Goal: Task Accomplishment & Management: Complete application form

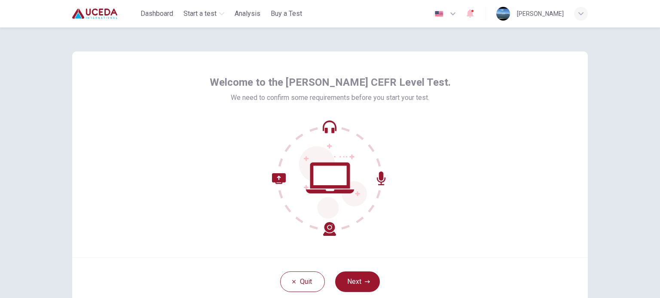
scroll to position [43, 0]
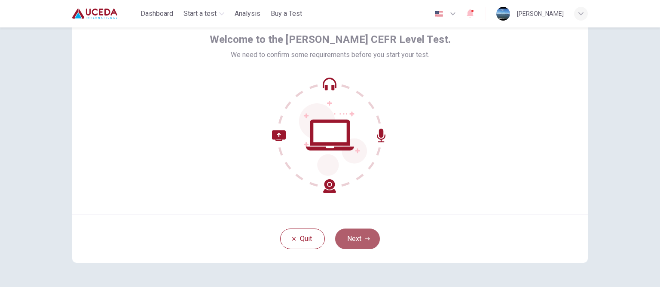
click at [358, 232] on button "Next" at bounding box center [357, 239] width 45 height 21
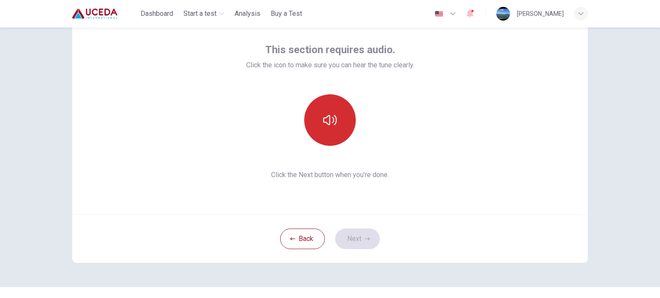
click at [333, 122] on icon "button" at bounding box center [330, 120] width 14 height 14
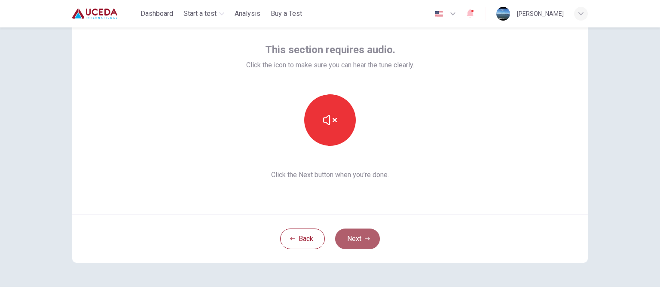
click at [359, 236] on button "Next" at bounding box center [357, 239] width 45 height 21
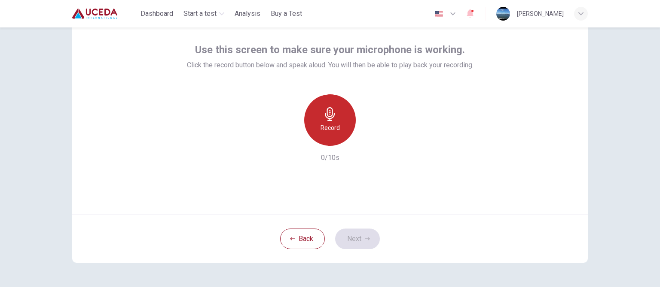
click at [326, 113] on icon "button" at bounding box center [330, 114] width 10 height 14
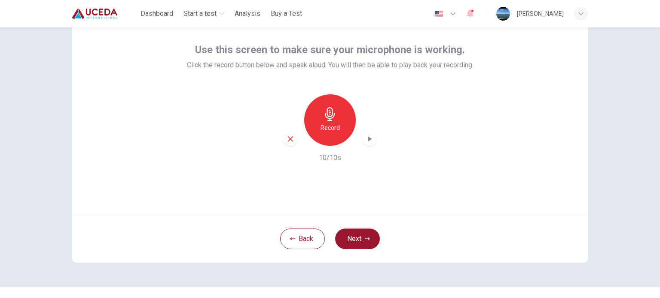
click at [365, 138] on icon "button" at bounding box center [369, 139] width 9 height 9
click at [367, 237] on icon "button" at bounding box center [367, 239] width 5 height 5
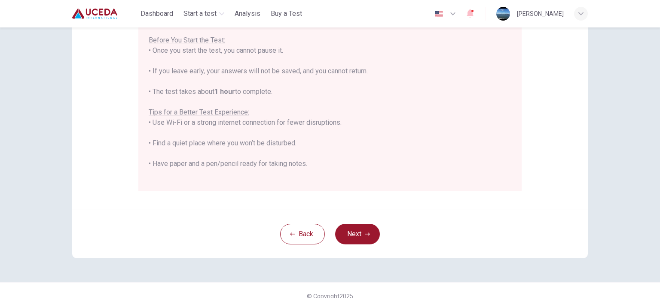
scroll to position [172, 0]
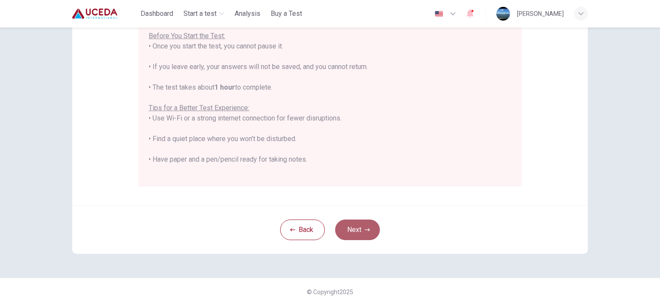
click at [355, 230] on button "Next" at bounding box center [357, 230] width 45 height 21
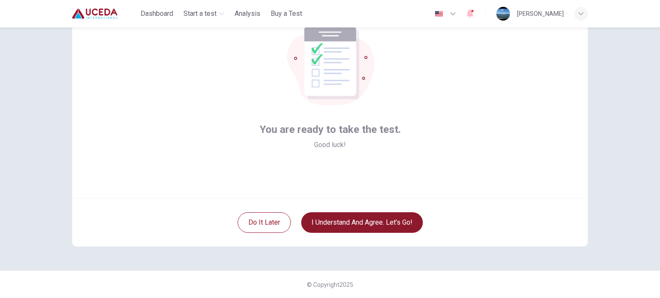
scroll to position [59, 0]
click at [387, 221] on button "I understand and agree. Let’s go!" at bounding box center [362, 223] width 122 height 21
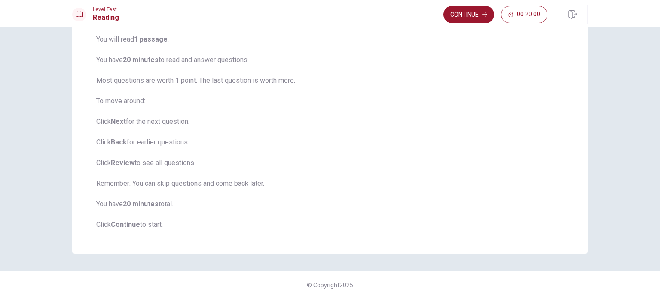
scroll to position [69, 0]
click at [465, 16] on button "Continue" at bounding box center [468, 14] width 51 height 17
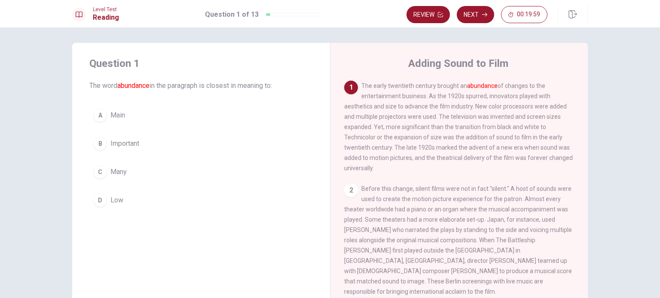
scroll to position [0, 0]
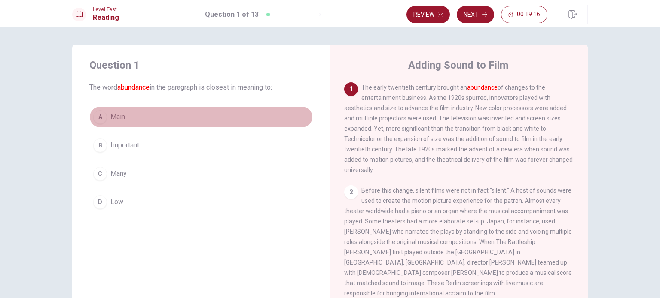
click at [111, 116] on span "Main" at bounding box center [117, 117] width 15 height 10
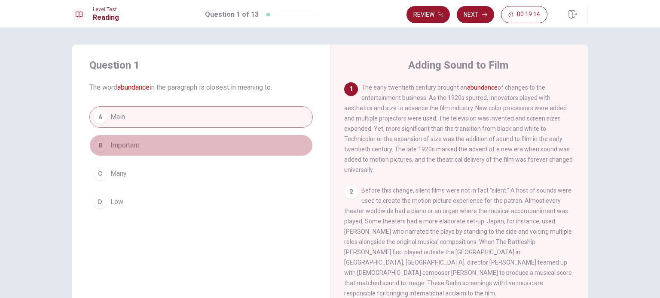
click at [130, 147] on span "Important" at bounding box center [124, 145] width 29 height 10
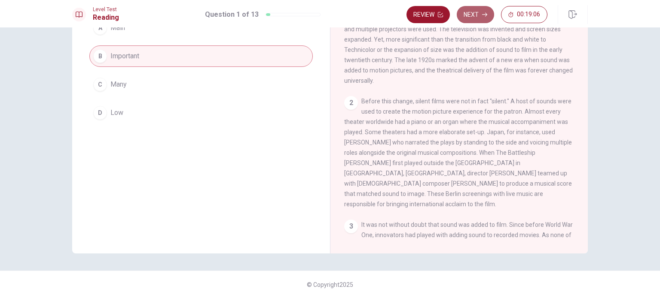
click at [478, 15] on button "Next" at bounding box center [475, 14] width 37 height 17
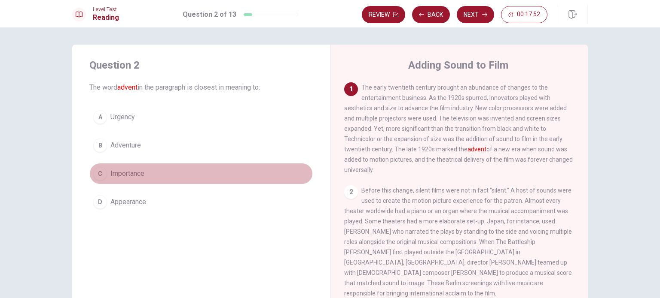
click at [131, 173] on span "Importance" at bounding box center [127, 174] width 34 height 10
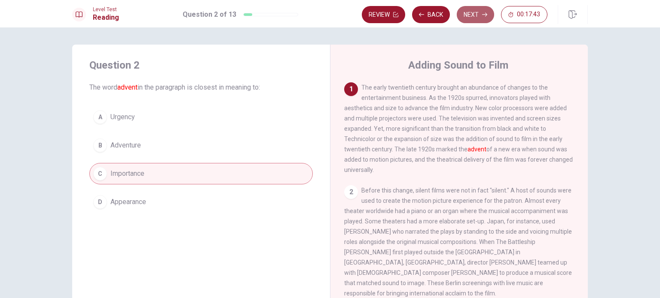
click at [479, 16] on button "Next" at bounding box center [475, 14] width 37 height 17
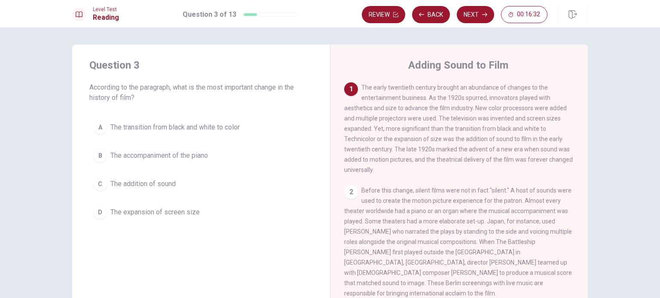
click at [108, 125] on button "A The transition from black and white to color" at bounding box center [200, 127] width 223 height 21
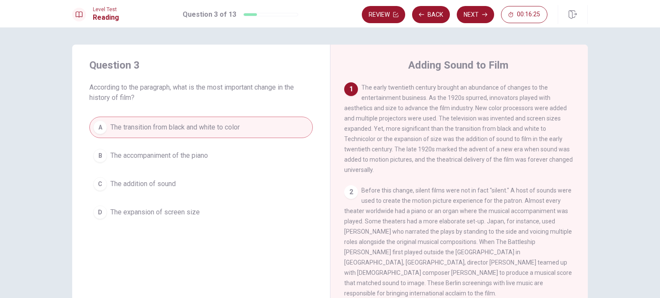
scroll to position [43, 0]
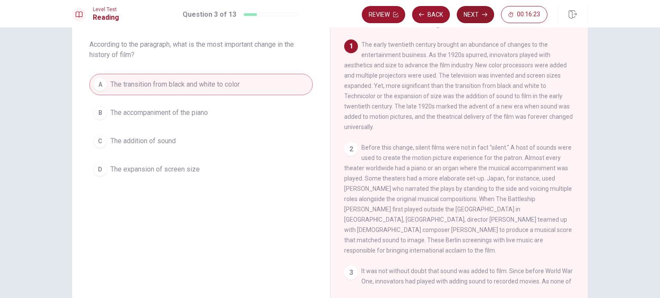
click at [478, 14] on button "Next" at bounding box center [475, 14] width 37 height 17
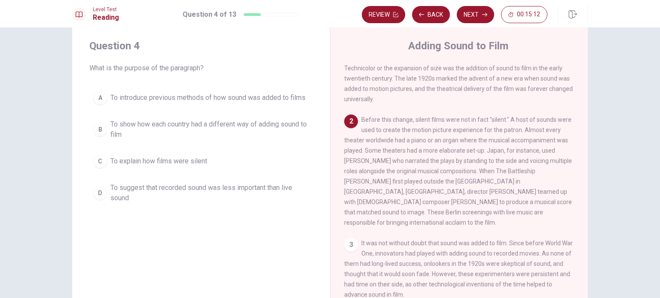
scroll to position [0, 0]
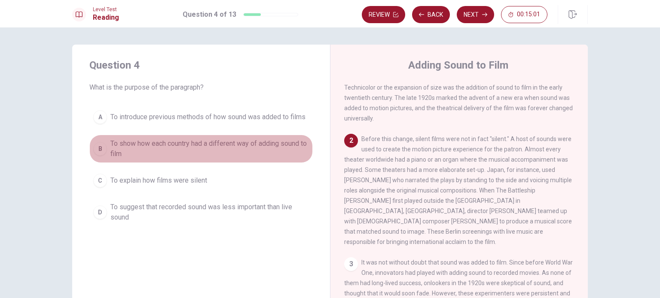
click at [97, 152] on div "B" at bounding box center [100, 149] width 14 height 14
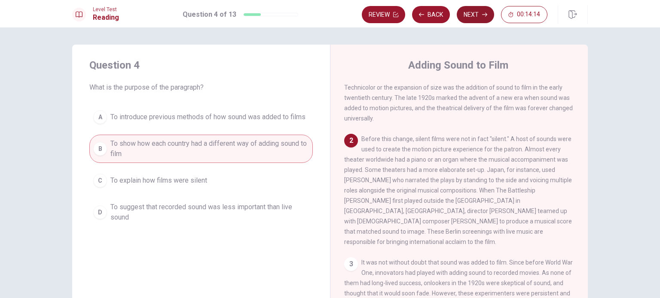
click at [469, 18] on button "Next" at bounding box center [475, 14] width 37 height 17
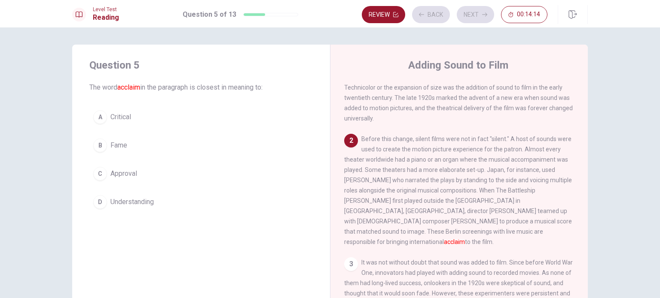
scroll to position [106, 0]
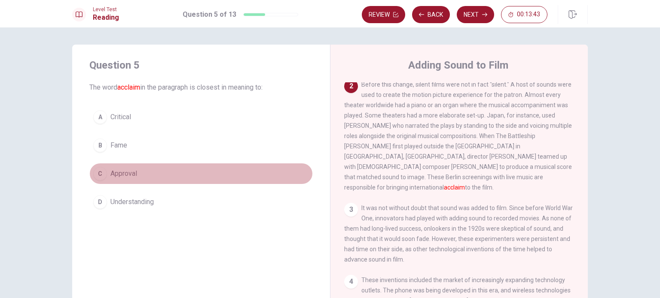
click at [112, 174] on span "Approval" at bounding box center [123, 174] width 27 height 10
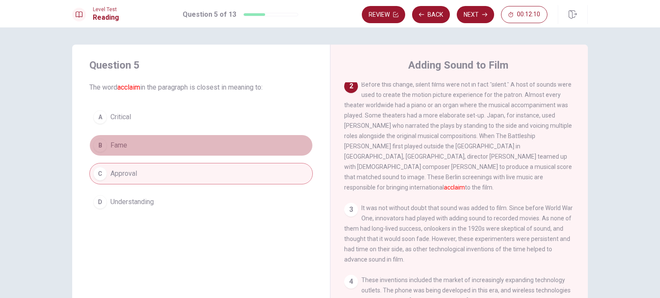
click at [114, 147] on span "Fame" at bounding box center [118, 145] width 17 height 10
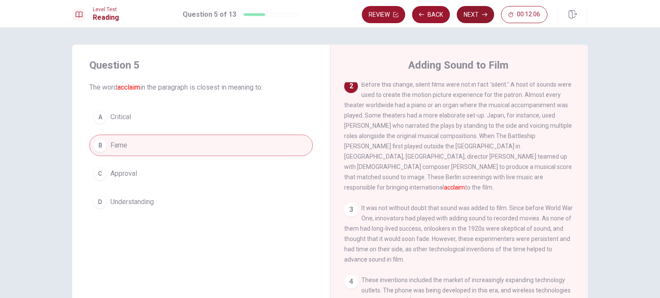
click at [479, 12] on button "Next" at bounding box center [475, 14] width 37 height 17
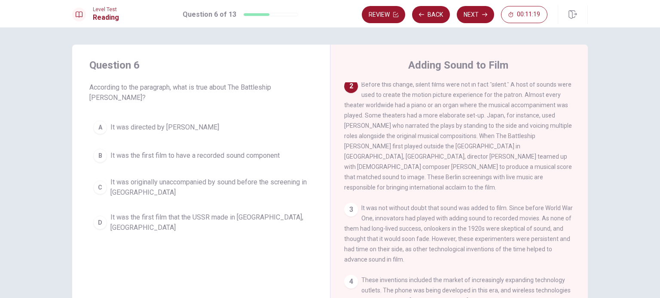
click at [204, 122] on span "It was directed by [PERSON_NAME]" at bounding box center [164, 127] width 109 height 10
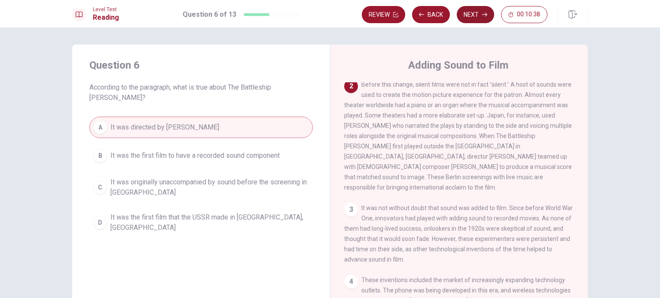
click at [466, 17] on button "Next" at bounding box center [475, 14] width 37 height 17
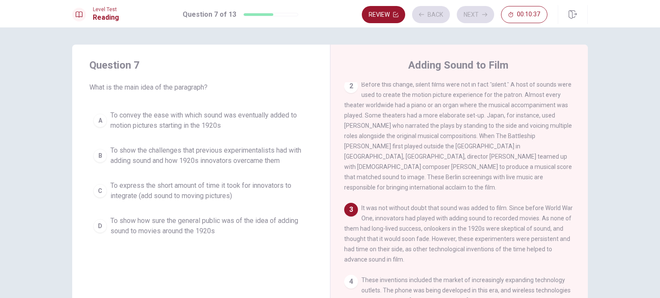
scroll to position [125, 0]
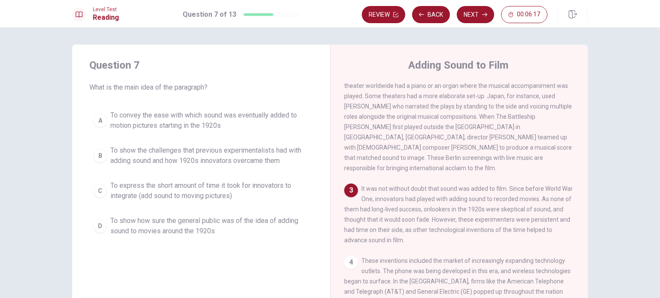
click at [98, 154] on div "B" at bounding box center [100, 156] width 14 height 14
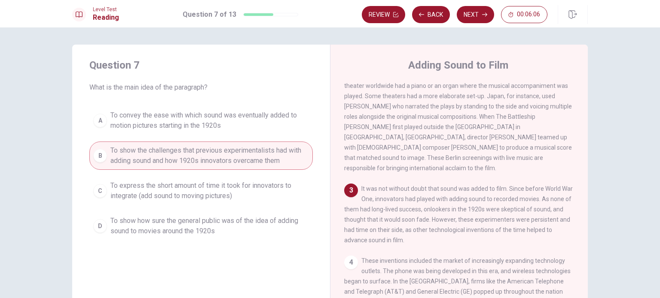
scroll to position [86, 0]
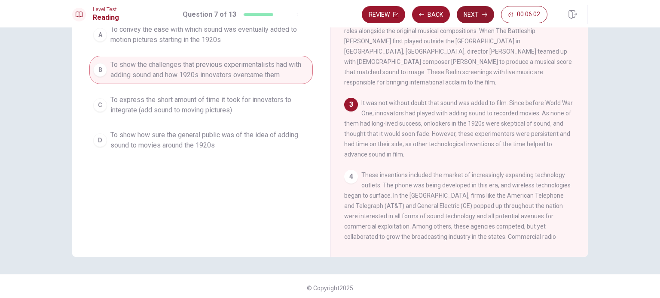
click at [476, 15] on button "Next" at bounding box center [475, 14] width 37 height 17
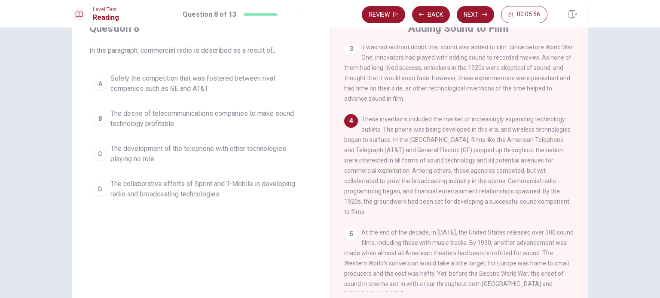
scroll to position [0, 0]
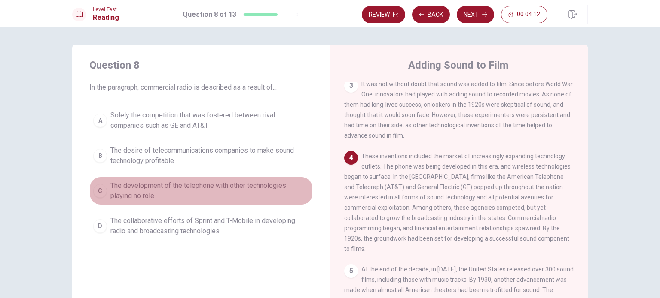
click at [98, 190] on div "C" at bounding box center [100, 191] width 14 height 14
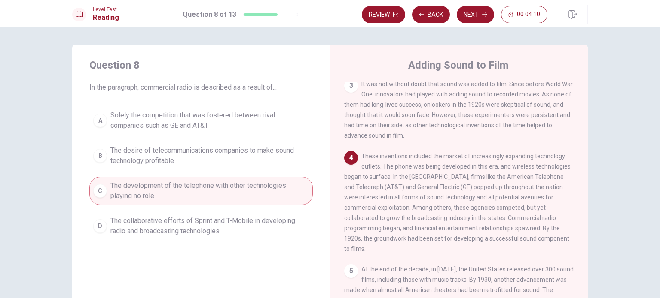
click at [476, 10] on button "Next" at bounding box center [475, 14] width 37 height 17
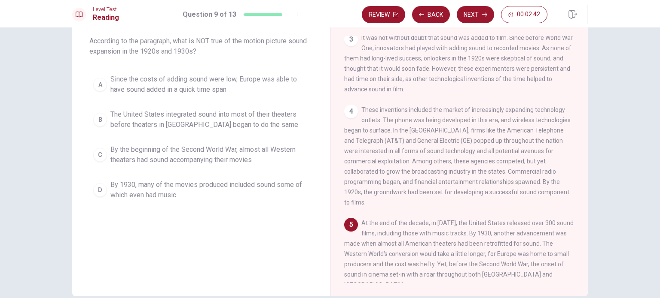
scroll to position [46, 0]
click at [134, 82] on span "Since the costs of adding sound were low, Europe was able to have sound added i…" at bounding box center [209, 84] width 198 height 21
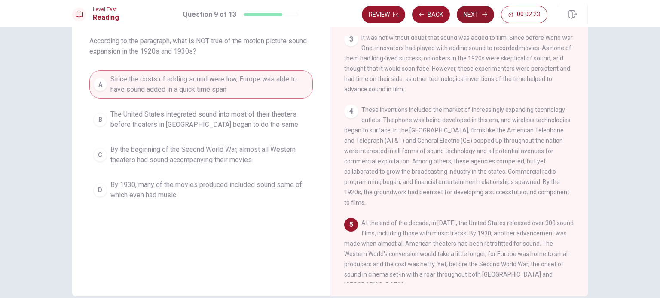
click at [481, 17] on button "Next" at bounding box center [475, 14] width 37 height 17
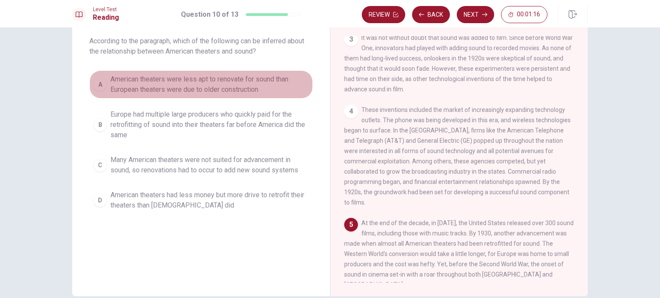
click at [129, 79] on span "American theaters were less apt to renovate for sound than European theaters we…" at bounding box center [209, 84] width 198 height 21
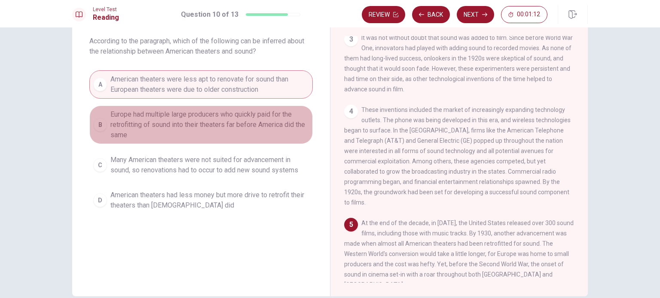
click at [246, 122] on span "Europe had multiple large producers who quickly paid for the retrofitting of so…" at bounding box center [209, 125] width 198 height 31
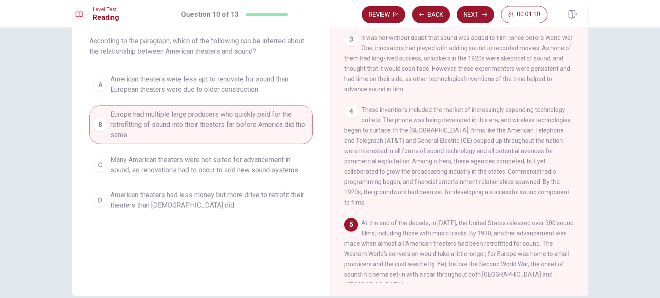
click at [469, 15] on button "Next" at bounding box center [475, 14] width 37 height 17
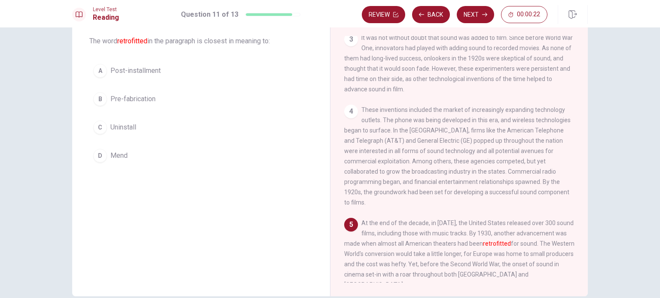
click at [119, 154] on span "Mend" at bounding box center [118, 156] width 17 height 10
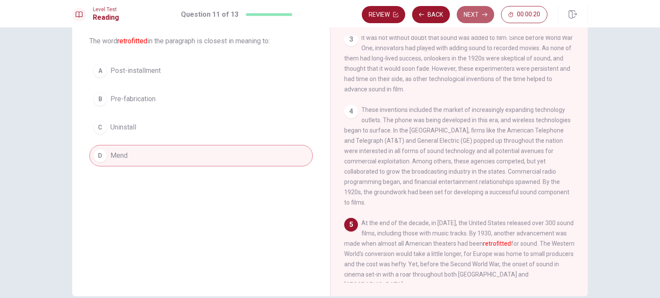
click at [469, 16] on button "Next" at bounding box center [475, 14] width 37 height 17
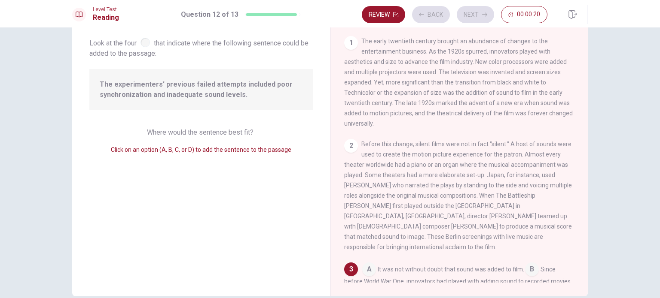
scroll to position [134, 0]
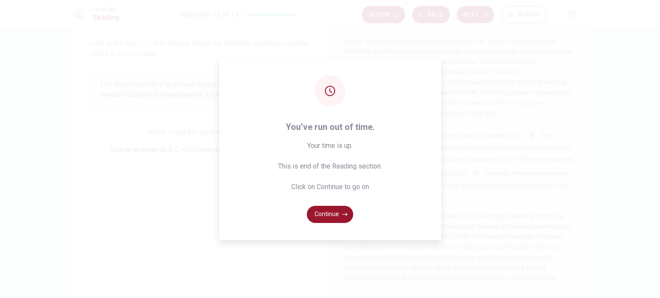
click at [342, 210] on button "Continue" at bounding box center [330, 214] width 46 height 17
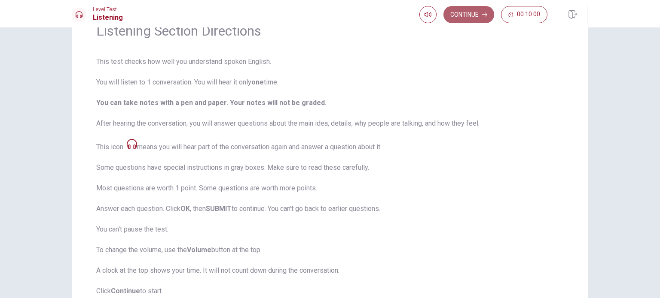
click at [460, 11] on button "Continue" at bounding box center [468, 14] width 51 height 17
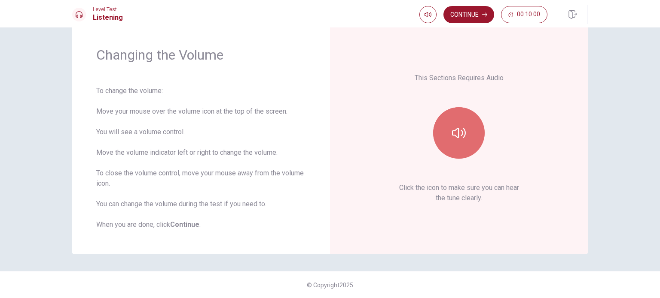
click at [455, 126] on icon "button" at bounding box center [459, 133] width 14 height 14
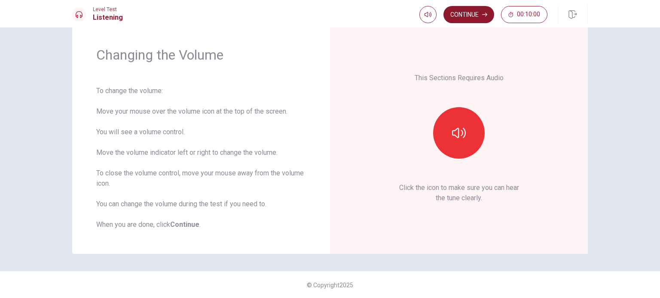
click at [471, 15] on button "Continue" at bounding box center [468, 14] width 51 height 17
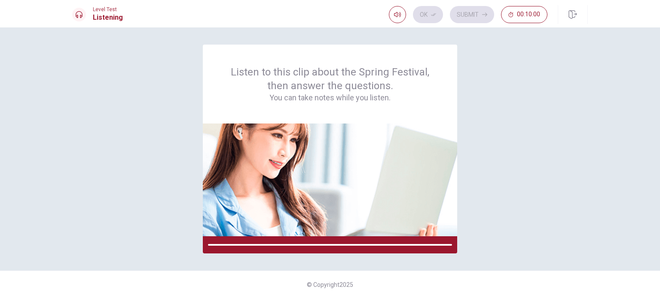
scroll to position [0, 0]
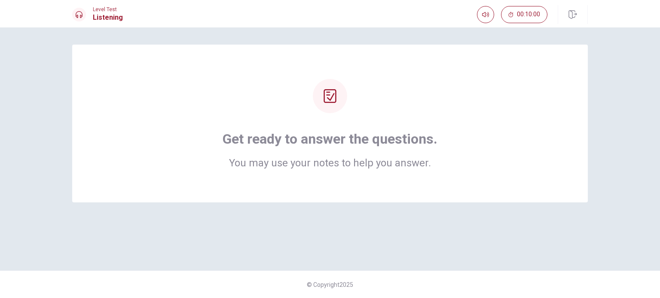
click at [377, 174] on div "Get ready to answer the questions. You may use your notes to help you answer." at bounding box center [329, 124] width 515 height 158
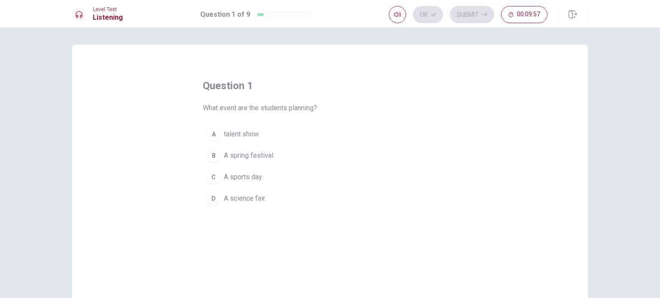
click at [258, 158] on span "A spring festival." at bounding box center [249, 156] width 51 height 10
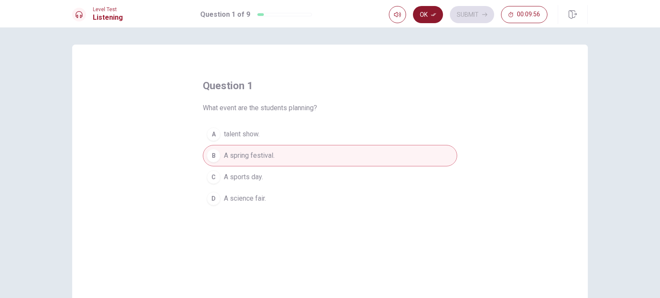
click at [435, 18] on button "Ok" at bounding box center [428, 14] width 30 height 17
click at [466, 18] on button "Submit" at bounding box center [472, 14] width 44 height 17
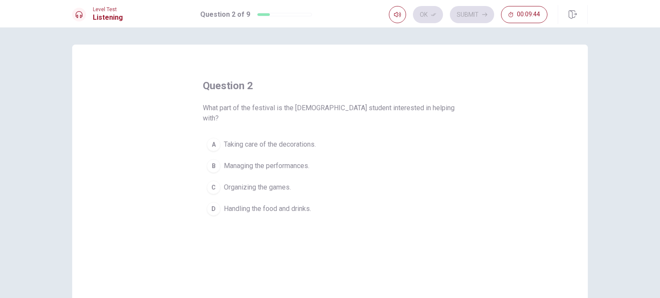
click at [234, 140] on span "Taking care of the decorations." at bounding box center [270, 145] width 92 height 10
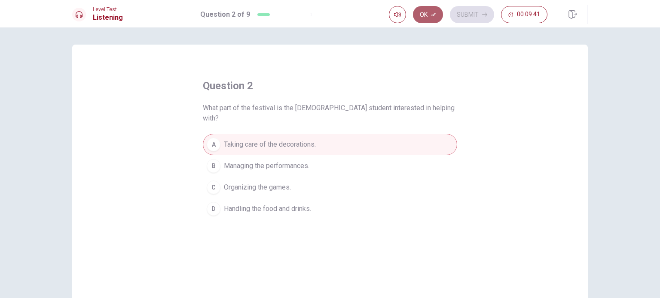
click at [433, 13] on icon "button" at bounding box center [433, 14] width 5 height 5
click at [477, 15] on button "Submit" at bounding box center [472, 14] width 44 height 17
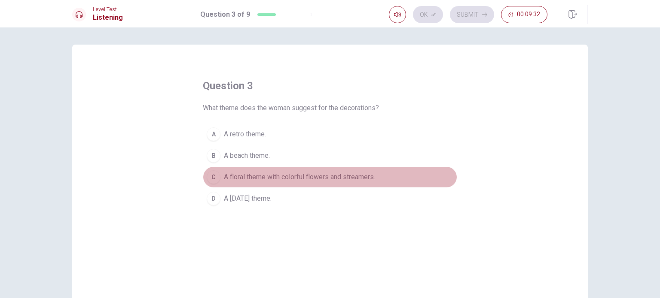
click at [367, 177] on span "A floral theme with colorful flowers and streamers." at bounding box center [299, 177] width 151 height 10
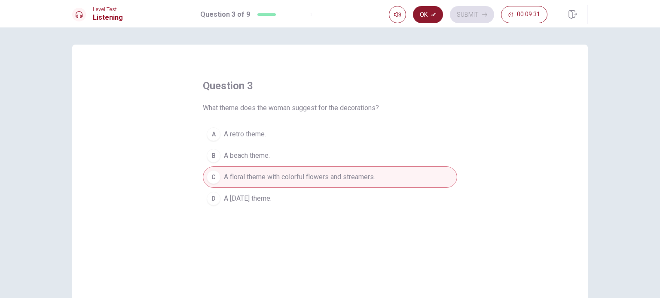
click at [423, 17] on button "Ok" at bounding box center [428, 14] width 30 height 17
click at [466, 18] on button "Submit" at bounding box center [472, 14] width 44 height 17
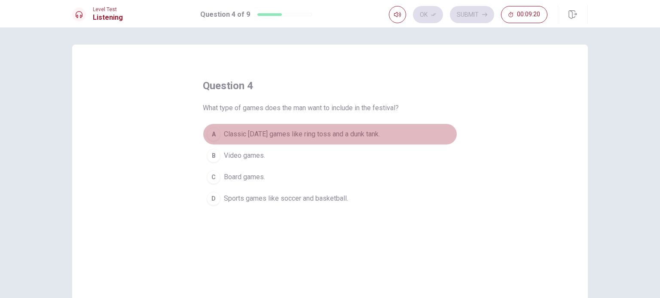
click at [370, 136] on span "Classic [DATE] games like ring toss and a dunk tank." at bounding box center [302, 134] width 156 height 10
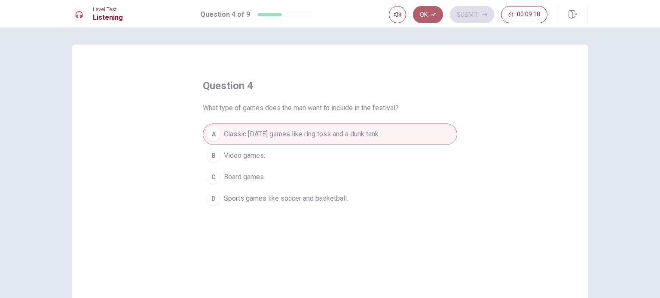
click at [433, 11] on button "Ok" at bounding box center [428, 14] width 30 height 17
click at [466, 13] on button "Submit" at bounding box center [472, 14] width 44 height 17
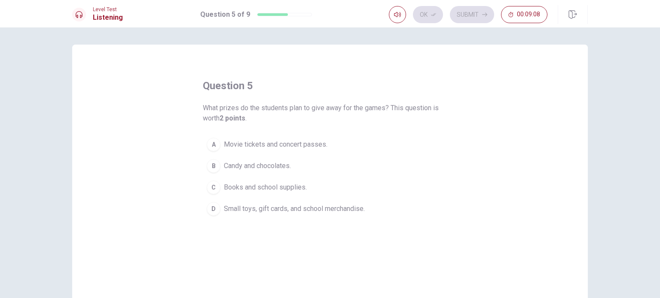
click at [233, 211] on span "Small toys, gift cards, and school merchandise." at bounding box center [294, 209] width 141 height 10
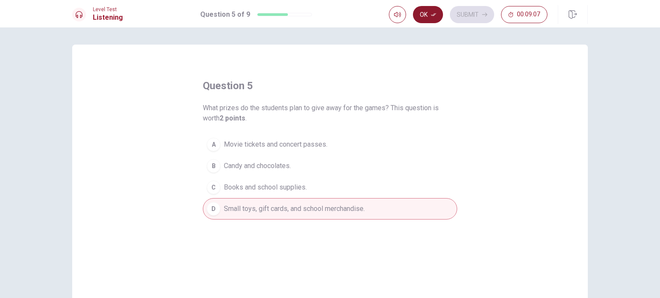
click at [425, 9] on button "Ok" at bounding box center [428, 14] width 30 height 17
click at [469, 17] on button "Submit" at bounding box center [472, 14] width 44 height 17
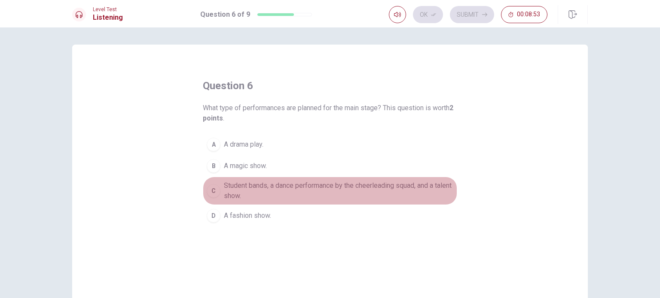
click at [348, 186] on span "Student bands, a dance performance by the cheerleading squad, and a talent show." at bounding box center [338, 191] width 229 height 21
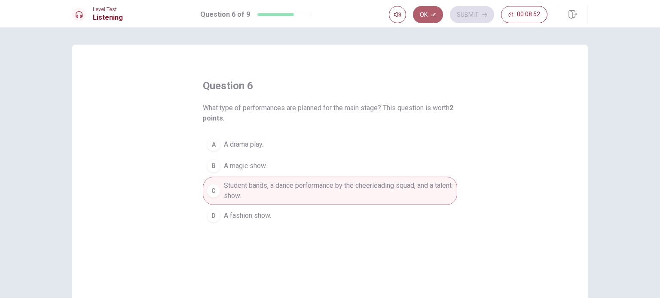
click at [429, 16] on button "Ok" at bounding box center [428, 14] width 30 height 17
click at [465, 14] on button "Submit" at bounding box center [472, 14] width 44 height 17
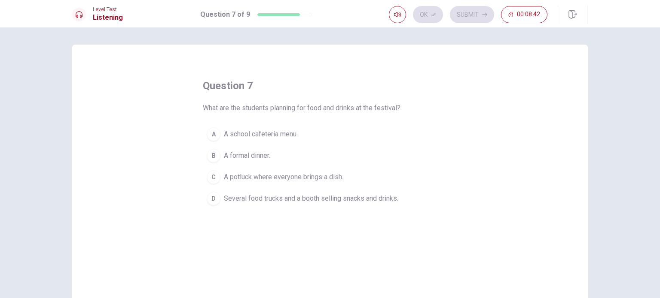
click at [347, 196] on span "Several food trucks and a booth selling snacks and drinks." at bounding box center [311, 199] width 174 height 10
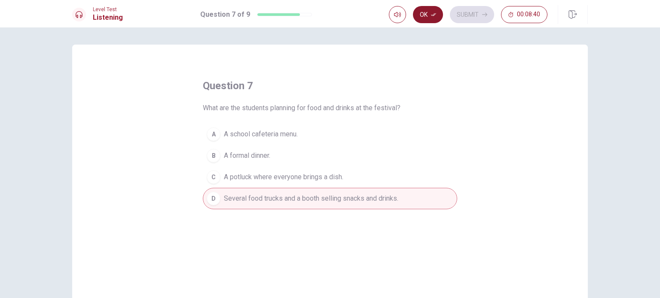
drag, startPoint x: 420, startPoint y: 5, endPoint x: 423, endPoint y: 10, distance: 5.6
click at [422, 8] on div "Ok Submit 00:08:40" at bounding box center [488, 14] width 199 height 19
click at [424, 13] on button "Ok" at bounding box center [428, 14] width 30 height 17
click at [463, 17] on button "Submit" at bounding box center [472, 14] width 44 height 17
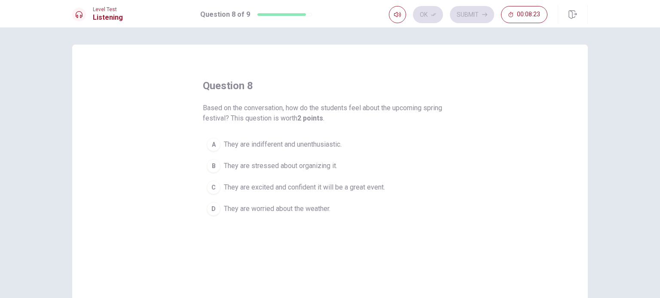
click at [372, 186] on span "They are excited and confident it will be a great event." at bounding box center [304, 188] width 161 height 10
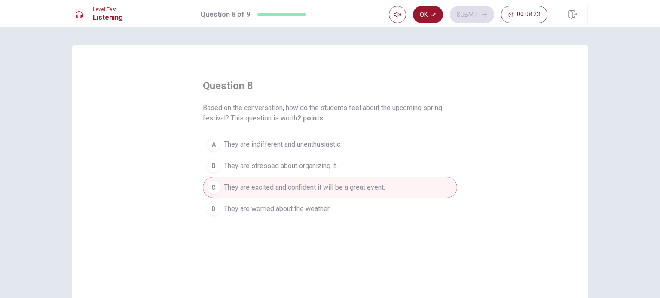
click at [428, 15] on button "Ok" at bounding box center [428, 14] width 30 height 17
click at [467, 12] on button "Submit" at bounding box center [472, 14] width 44 height 17
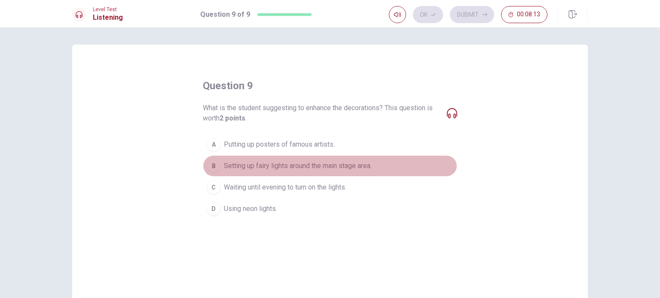
click at [299, 164] on span "Setting up fairy lights around the main stage area." at bounding box center [298, 166] width 148 height 10
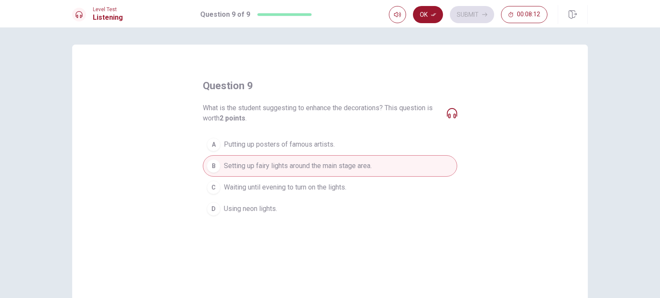
click at [424, 13] on button "Ok" at bounding box center [428, 14] width 30 height 17
click at [471, 19] on button "Submit" at bounding box center [472, 14] width 44 height 17
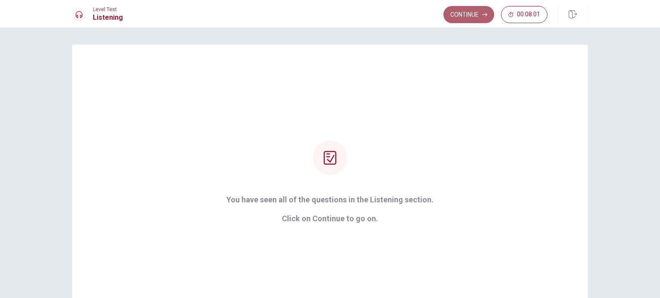
click at [467, 12] on button "Continue" at bounding box center [468, 14] width 51 height 17
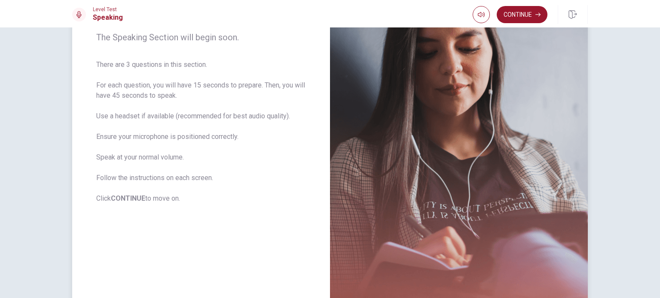
scroll to position [129, 0]
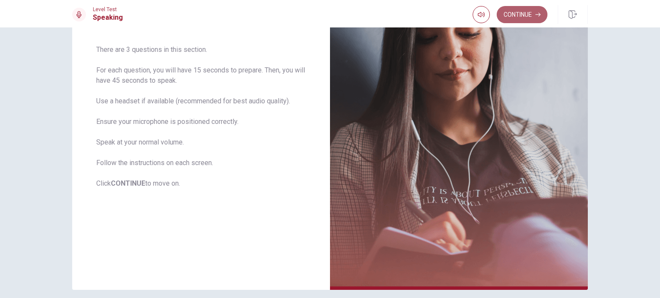
click at [514, 15] on button "Continue" at bounding box center [521, 14] width 51 height 17
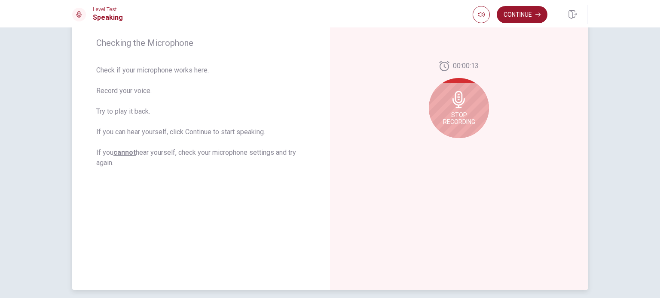
click at [465, 107] on div "Stop Recording" at bounding box center [459, 108] width 60 height 60
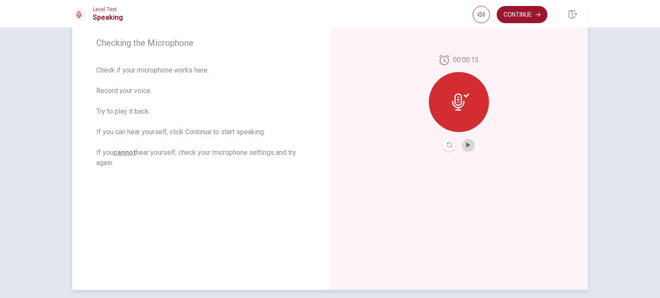
click at [464, 140] on button "Play Audio" at bounding box center [468, 145] width 12 height 12
click at [464, 142] on button "Play Audio" at bounding box center [468, 145] width 12 height 12
click at [454, 110] on icon at bounding box center [458, 102] width 12 height 17
click at [447, 149] on button "Record Again" at bounding box center [449, 145] width 12 height 12
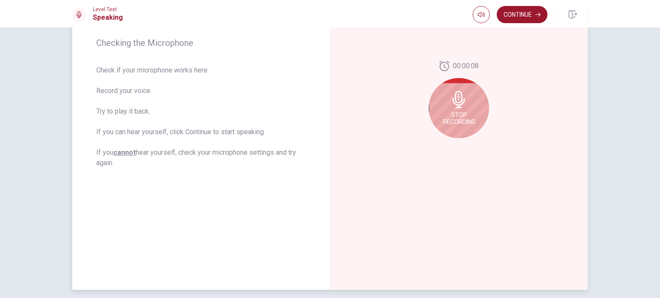
click at [467, 113] on span "Stop Recording" at bounding box center [459, 119] width 32 height 14
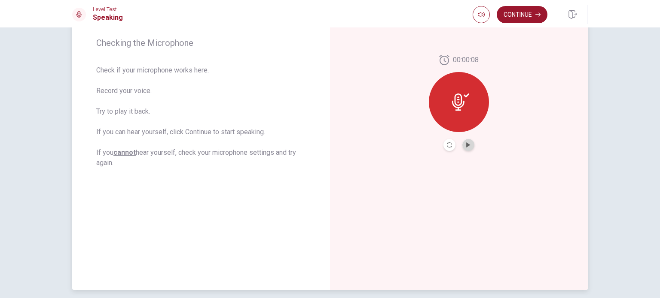
click at [462, 146] on button "Play Audio" at bounding box center [468, 145] width 12 height 12
click at [503, 13] on button "Continue" at bounding box center [521, 14] width 51 height 17
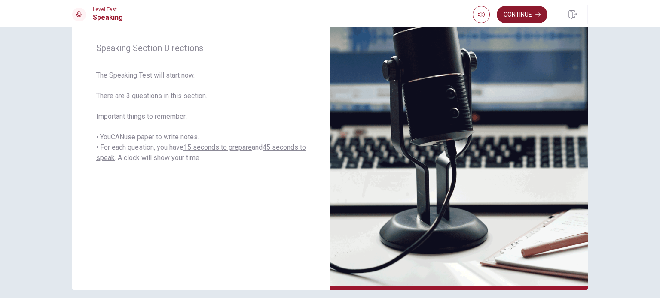
click at [527, 15] on button "Continue" at bounding box center [521, 14] width 51 height 17
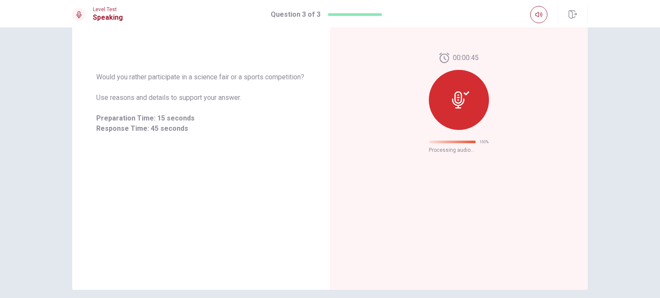
scroll to position [14, 0]
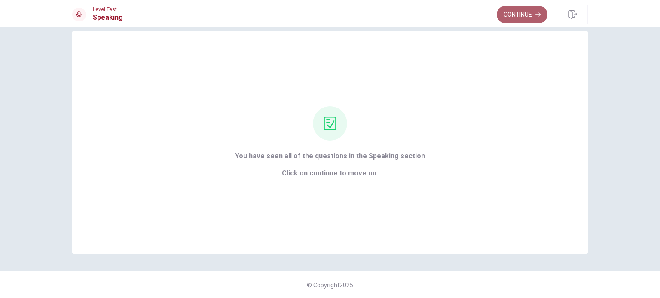
click at [531, 18] on button "Continue" at bounding box center [521, 14] width 51 height 17
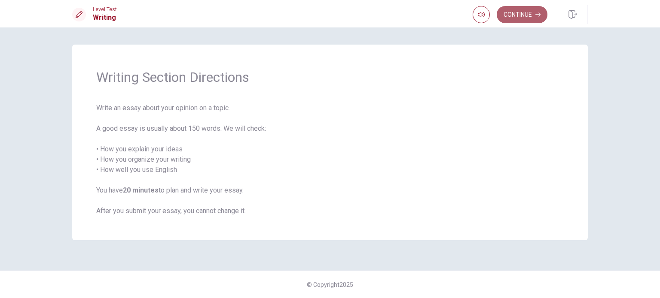
click at [531, 21] on button "Continue" at bounding box center [521, 14] width 51 height 17
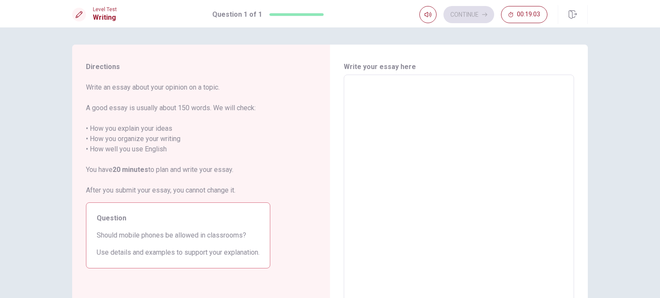
click at [412, 116] on textarea at bounding box center [459, 193] width 218 height 223
type textarea "t"
type textarea "x"
type textarea "th"
type textarea "x"
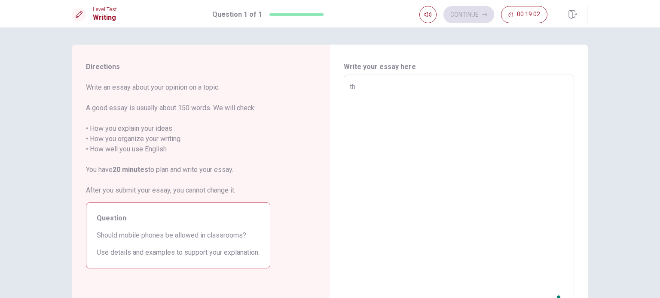
type textarea "the"
type textarea "x"
type textarea "the"
type textarea "x"
type textarea "the d"
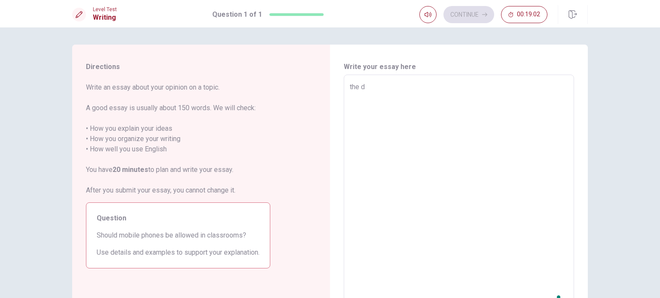
type textarea "x"
type textarea "the de"
type textarea "x"
type textarea "the deb"
type textarea "x"
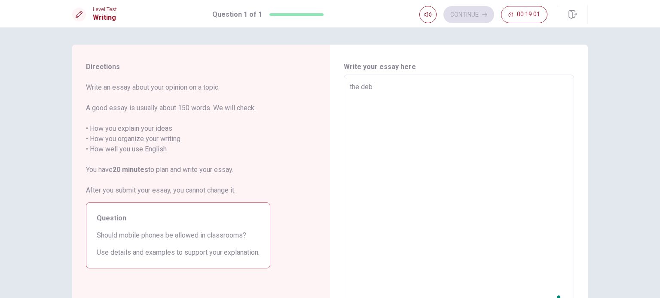
type textarea "the deba"
type textarea "x"
type textarea "the debat"
type textarea "x"
type textarea "the debate"
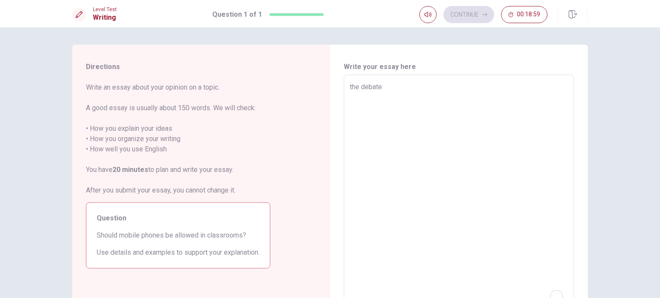
type textarea "x"
type textarea "the debate"
type textarea "x"
type textarea "the debate o"
type textarea "x"
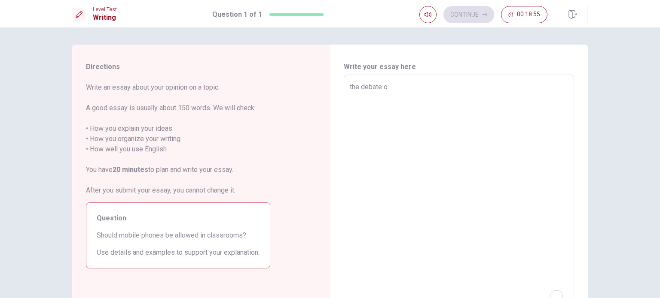
type textarea "the debate ov"
type textarea "x"
type textarea "the debate ove"
type textarea "x"
type textarea "the debate over"
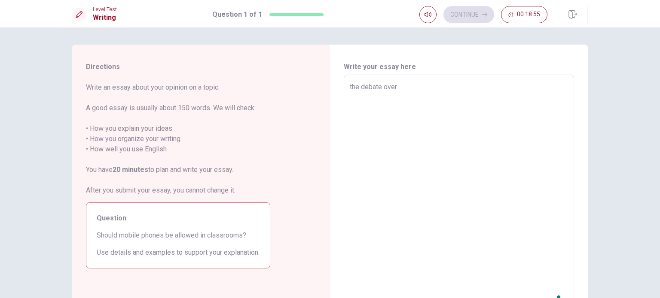
type textarea "x"
type textarea "the debate over"
type textarea "x"
type textarea "the debate over w"
type textarea "x"
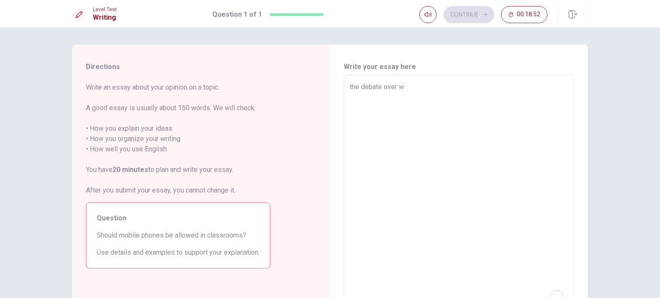
type textarea "the debate over wh"
type textarea "x"
type textarea "the debate over whe"
type textarea "x"
type textarea "the debate over whet"
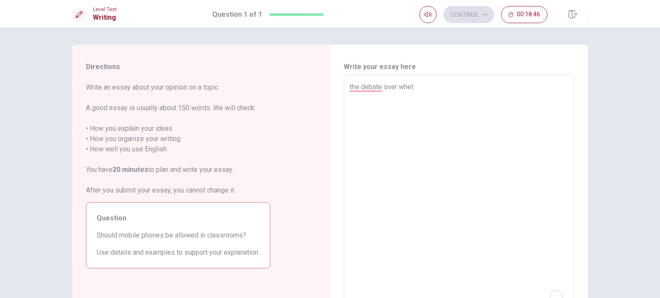
type textarea "x"
type textarea "the debate over wheth"
type textarea "x"
type textarea "the debate over whethe"
type textarea "x"
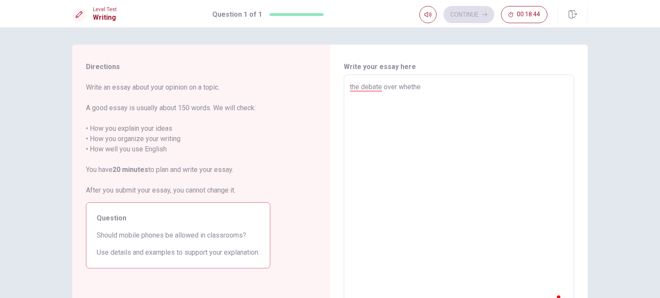
type textarea "the debate over whether"
type textarea "x"
type textarea "the debate over whether"
type textarea "x"
type textarea "the debate over whether c"
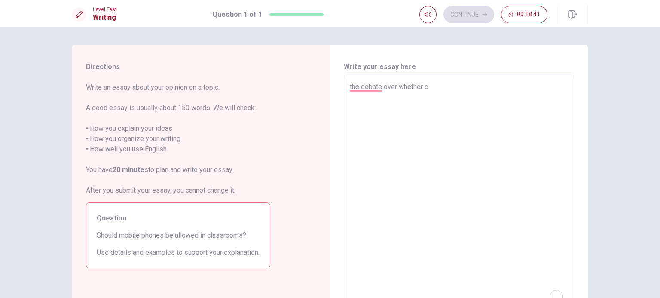
type textarea "x"
type textarea "the debate over whether ce"
type textarea "x"
type textarea "the debate over whether [PERSON_NAME]"
type textarea "x"
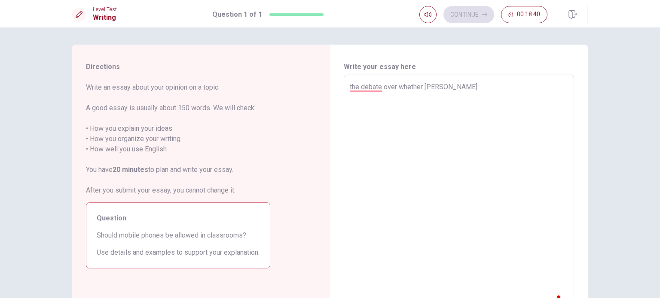
type textarea "the debate over whether [PERSON_NAME]"
type textarea "x"
type textarea "the debate over whether cel p"
type textarea "x"
type textarea "the debate over whether cel ph"
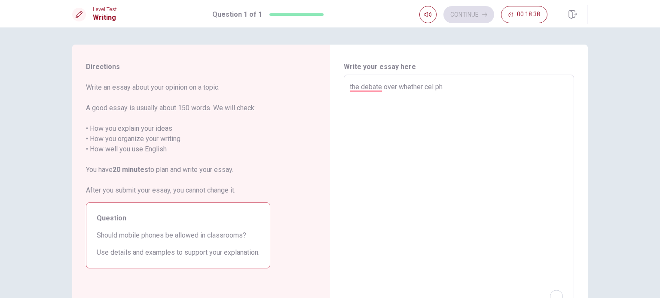
type textarea "x"
type textarea "the debate over whether cel pho"
type textarea "x"
type textarea "the debate over whether cel phon"
type textarea "x"
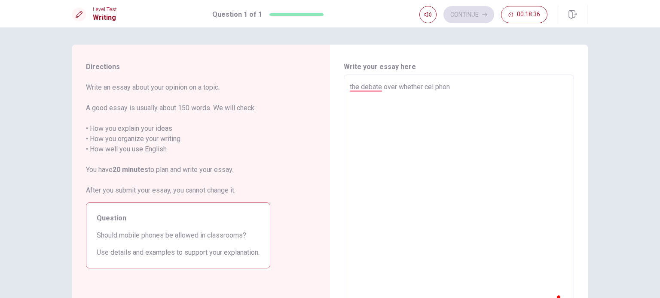
type textarea "the debate over whether cel phone"
type textarea "x"
type textarea "the debate over whether cel phone"
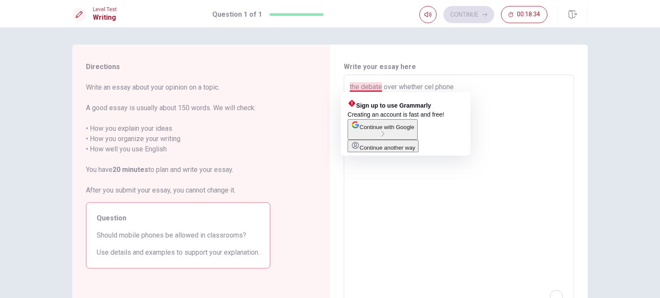
click at [366, 87] on textarea "the debate over whether cel phone" at bounding box center [459, 193] width 218 height 223
click at [350, 87] on textarea "the debate over whether cel phone" at bounding box center [459, 193] width 218 height 223
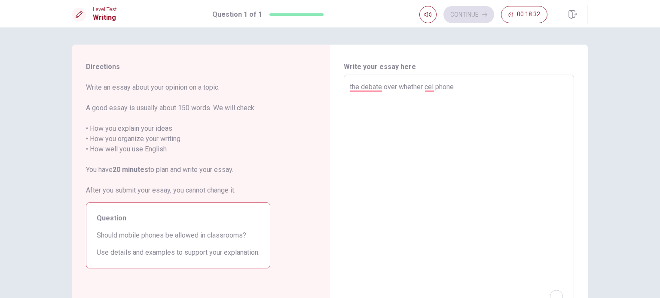
type textarea "x"
type textarea "he debate over whether cel phone"
type textarea "x"
type textarea "The debate over whether cel phone"
click at [435, 89] on textarea "The debate over whether cel phone" at bounding box center [459, 193] width 218 height 223
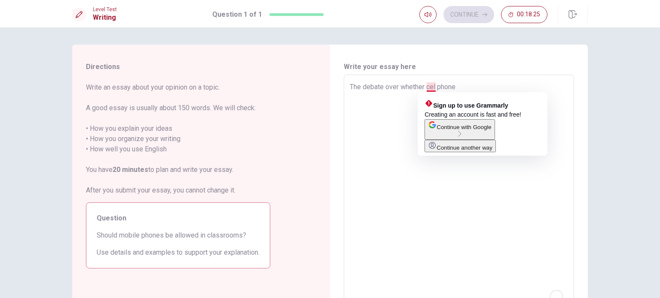
click at [433, 87] on textarea "The debate over whether cel phone" at bounding box center [459, 193] width 218 height 223
type textarea "x"
type textarea "The debate over whether celL phone"
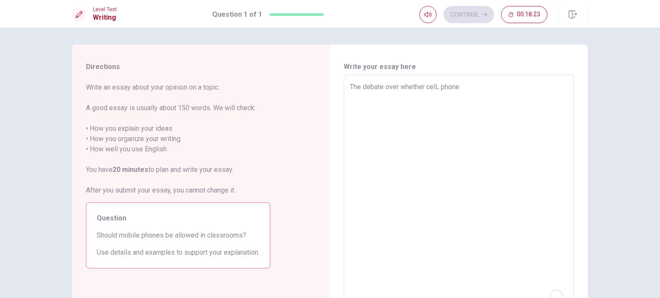
type textarea "x"
type textarea "The debate over whether cel phone"
type textarea "x"
type textarea "The debate over whether cell phone"
click at [467, 85] on textarea "The debate over whether cell phone" at bounding box center [459, 193] width 218 height 223
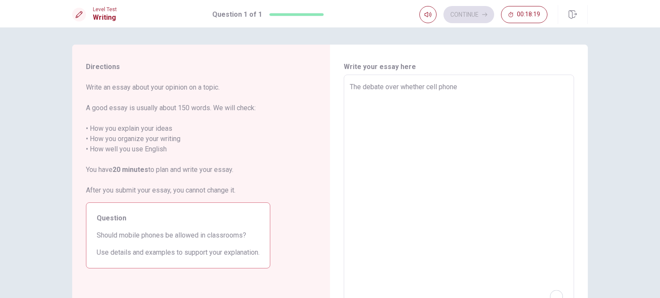
type textarea "x"
type textarea "The debate over whether cell phone s"
type textarea "x"
type textarea "The debate over whether cell phone sh"
type textarea "x"
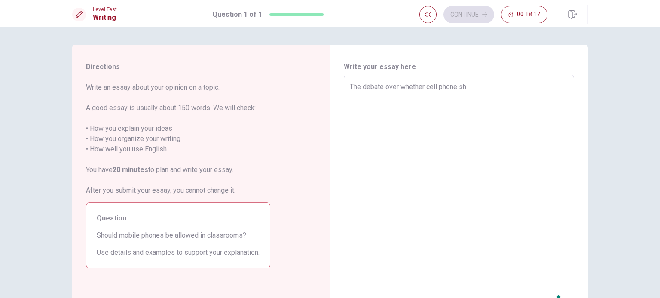
type textarea "The debate over whether cell phone sho"
type textarea "x"
type textarea "The debate over whether cell phone shou"
type textarea "x"
type textarea "The debate over whether cell phone shoul"
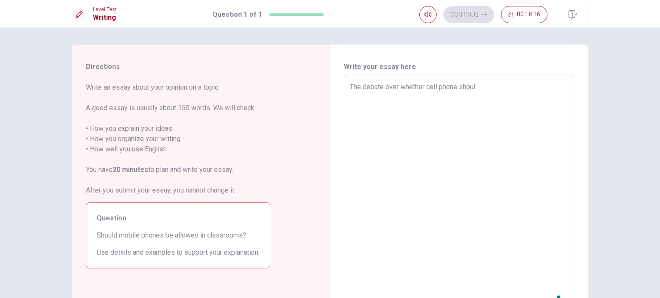
type textarea "x"
type textarea "The debate over whether cell phone should"
type textarea "x"
type textarea "The debate over whether cell phone should"
type textarea "x"
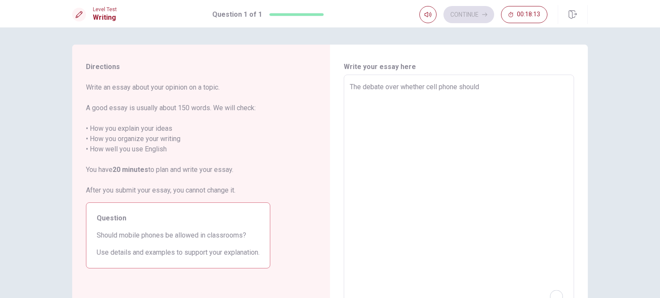
type textarea "The debate over whether cell phone should b"
type textarea "x"
type textarea "The debate over whether cell phone should be"
type textarea "x"
type textarea "The debate over whether cell phone should be"
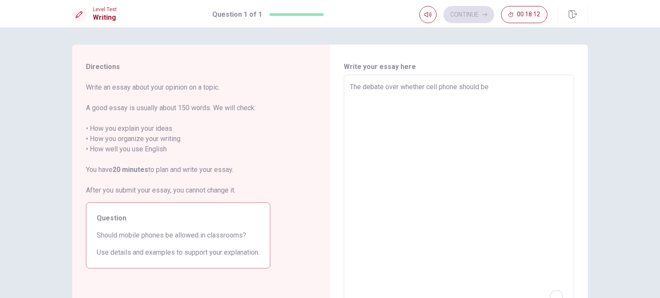
type textarea "x"
type textarea "The debate over whether cell phone should be a"
type textarea "x"
type textarea "The debate over whether cell phone should be al"
type textarea "x"
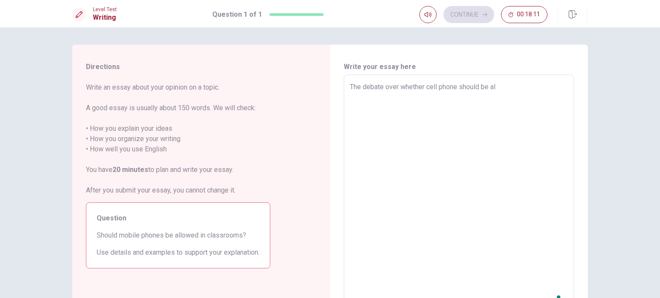
type textarea "The debate over whether cell phone should be all"
type textarea "x"
type textarea "The debate over whether cell phone should be allo"
type textarea "x"
type textarea "The debate over whether cell phone should be allow"
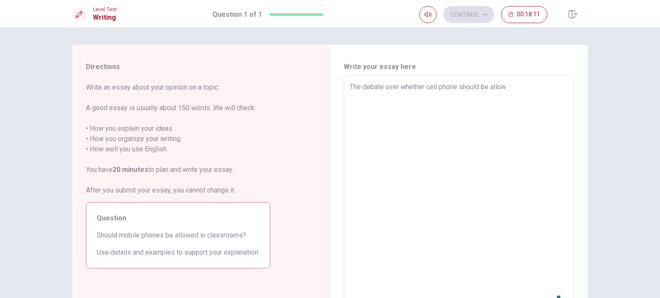
type textarea "x"
type textarea "The debate over whether cell phone should be allowe"
type textarea "x"
type textarea "The debate over whether cell phone should be allowed"
type textarea "x"
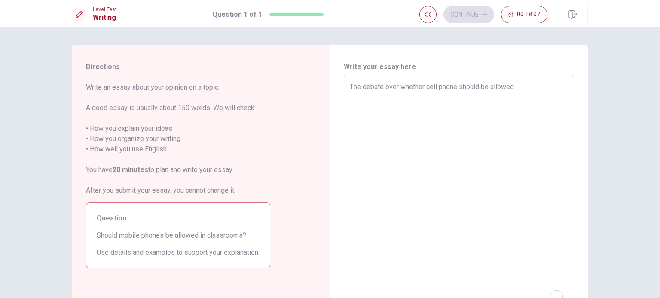
type textarea "The debate over whether cell phone should be allowed"
type textarea "x"
type textarea "The debate over whether cell phone should be allowed i"
type textarea "x"
type textarea "The debate over whether cell phone should be allowed in"
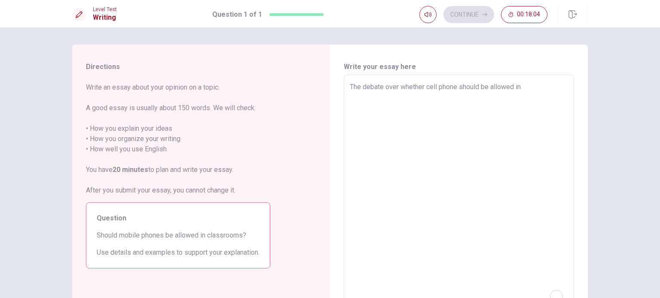
type textarea "x"
type textarea "The debate over whether cell phone should be allowed in"
type textarea "x"
type textarea "The debate over whether cell phone should be allowed in c"
type textarea "x"
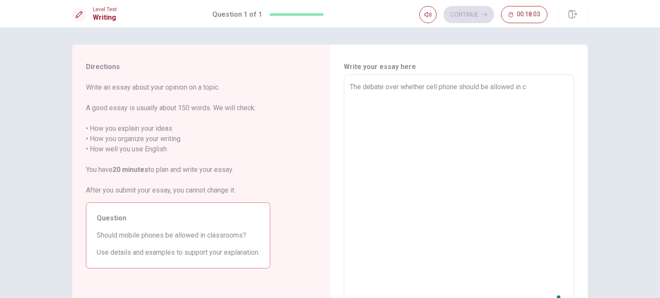
type textarea "The debate over whether cell phone should be allowed in cl"
type textarea "x"
type textarea "The debate over whether cell phone should be allowed in cla"
type textarea "x"
type textarea "The debate over whether cell phone should be allowed in clas"
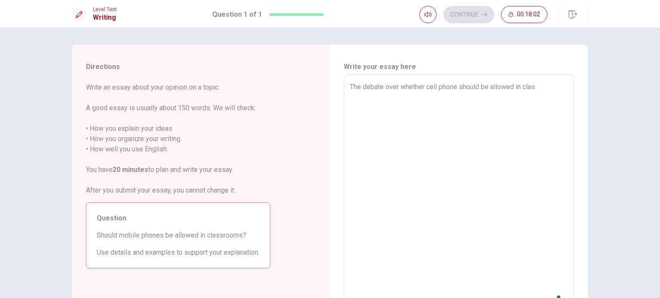
type textarea "x"
type textarea "The debate over whether cell phone should be allowed in class"
type textarea "x"
type textarea "The debate over whether cell phone should be allowed in clas"
type textarea "x"
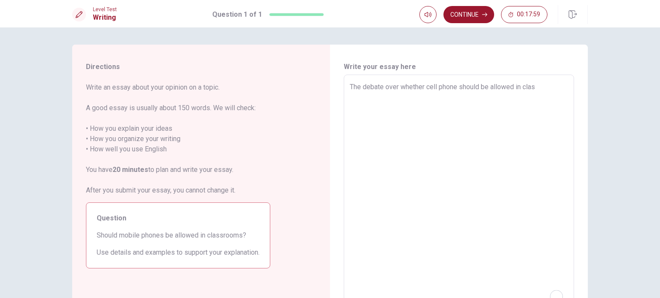
type textarea "The debate over whether cell phone should be allowed in class"
type textarea "x"
type textarea "The debate over whether cell phone should be allowed in class"
type textarea "x"
type textarea "The debate over whether cell phone should be allowed in class i"
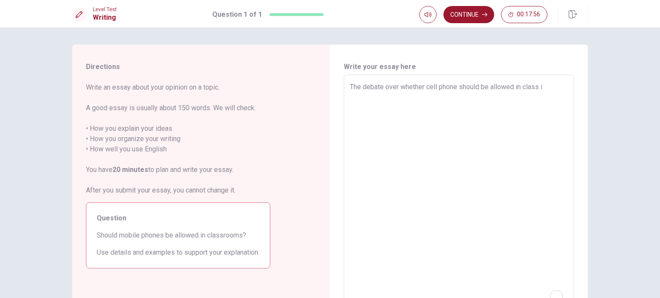
type textarea "x"
type textarea "The debate over whether cell phone should be allowed in class is"
type textarea "x"
type textarea "The debate over whether cell phone should be allowed in class is"
type textarea "x"
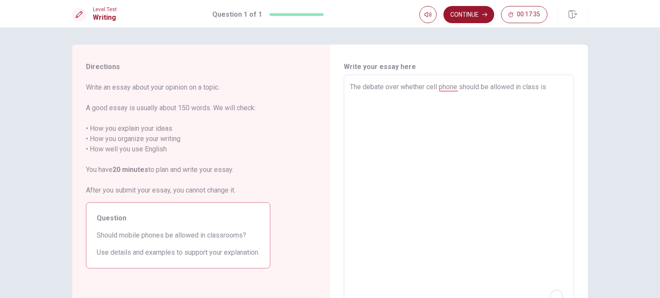
type textarea "The debate over whether cell phone should be allowed in class is c"
type textarea "x"
type textarea "The debate over whether cell phone should be allowed in class is co"
type textarea "x"
type textarea "The debate over whether cell phone should be allowed in class is con"
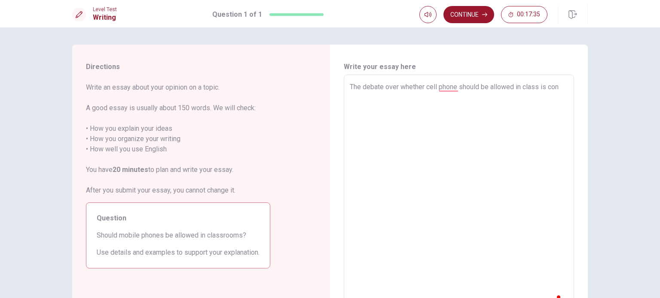
type textarea "x"
type textarea "The debate over whether cell phone should be allowed in class is cont"
type textarea "x"
type textarea "The debate over whether cell phone should be allowed in class is [PERSON_NAME]"
type textarea "x"
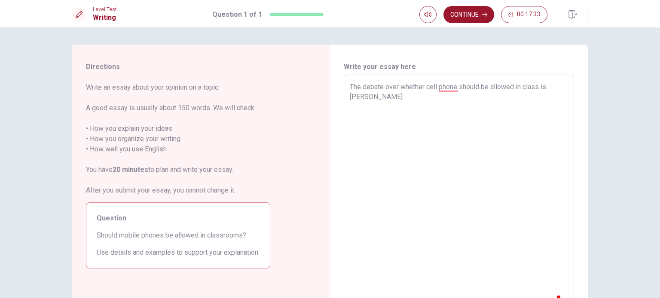
type textarea "The debate over whether cell phone should be allowed in class is contin"
type textarea "x"
type textarea "The debate over whether cell phone should be allowed in class is continu"
type textarea "x"
type textarea "The debate over whether cell phone should be allowed in class is continui"
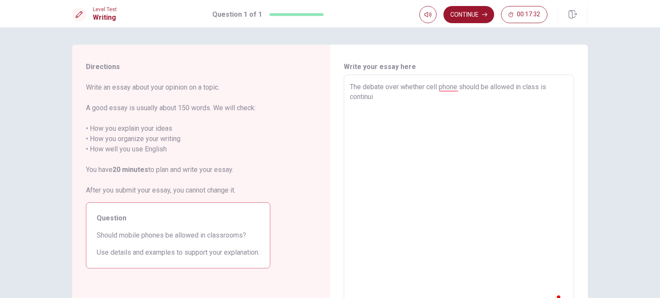
type textarea "x"
type textarea "The debate over whether cell phone should be allowed in class is continu"
type textarea "x"
type textarea "The debate over whether cell phone should be allowed in class is continus"
type textarea "x"
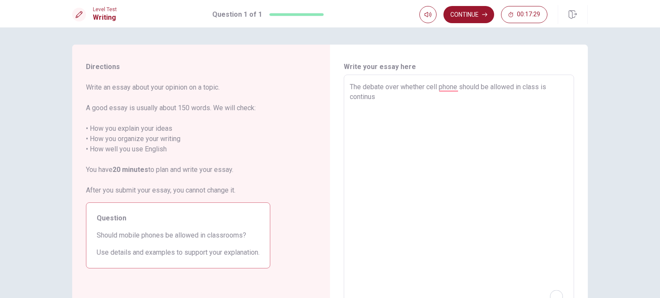
type textarea "The debate over whether cell phone should be allowed in class is continusl"
type textarea "x"
type textarea "The debate over whether cell phone should be allowed in class is continusly"
type textarea "x"
type textarea "The debate over whether cell phone should be allowed in class is continusly"
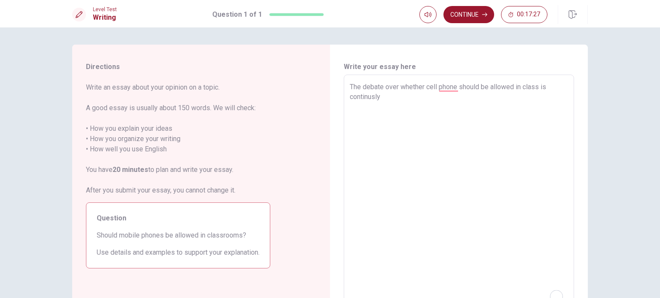
type textarea "x"
type textarea "The debate over whether cell phone should be allowed in class is continusly d"
type textarea "x"
type textarea "The debate over whether cell phone should be allowed in class is continusly di"
type textarea "x"
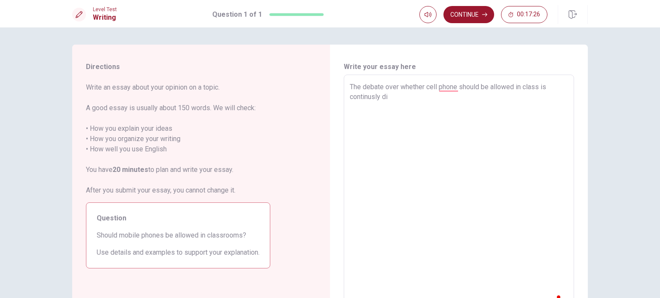
type textarea "The debate over whether cell phone should be allowed in class is continusly div"
type textarea "x"
type textarea "The debate over whether cell phone should be allowed in class is continusly divi"
type textarea "x"
type textarea "The debate over whether cell phone should be allowed in class is continusly div…"
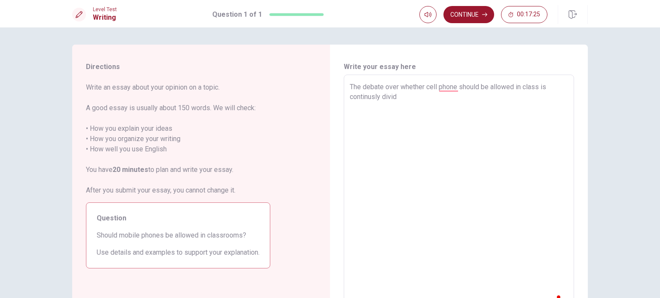
type textarea "x"
type textarea "The debate over whether cell phone should be allowed in class is continusly div…"
type textarea "x"
type textarea "The debate over whether cell phone should be allowed in class is continusly div…"
type textarea "x"
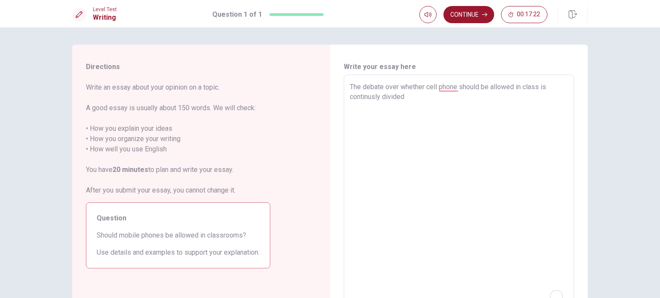
type textarea "The debate over whether cell phone should be allowed in class is continusly div…"
type textarea "x"
type textarea "The debate over whether cell phone should be allowed in class is continusly div…"
type textarea "x"
type textarea "The debate over whether cell phone should be allowed in class is continusly div…"
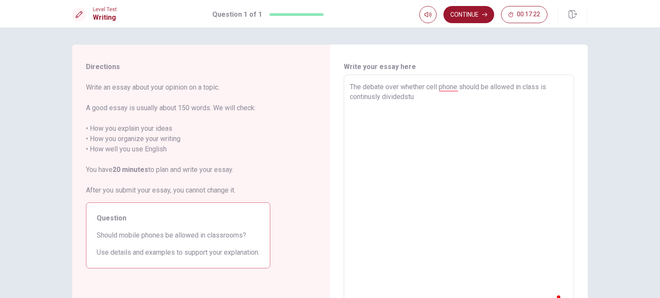
type textarea "x"
type textarea "The debate over whether cell phone should be allowed in class is continusly div…"
type textarea "x"
type textarea "The debate over whether cell phone should be allowed in class is continusly div…"
type textarea "x"
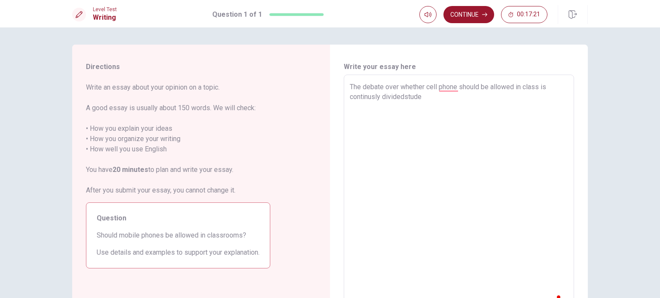
type textarea "The debate over whether cell phone should be allowed in class is continusly div…"
type textarea "x"
type textarea "The debate over whether cell phone should be allowed in class is continusly div…"
type textarea "x"
type textarea "The debate over whether cell phone should be allowed in class is continusly div…"
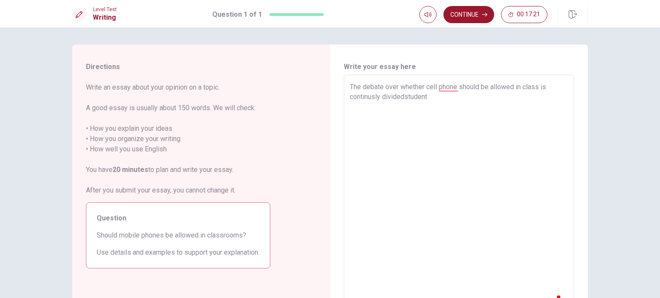
type textarea "x"
type textarea "The debate over whether cell phone should be allowed in class is continusly div…"
type textarea "x"
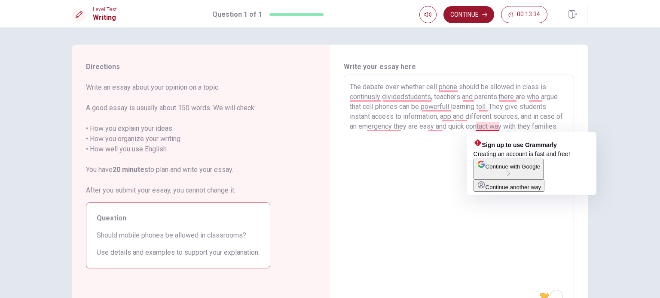
click at [482, 128] on textarea "The debate over whether cell phone should be allowed in class is continusly div…" at bounding box center [459, 193] width 218 height 223
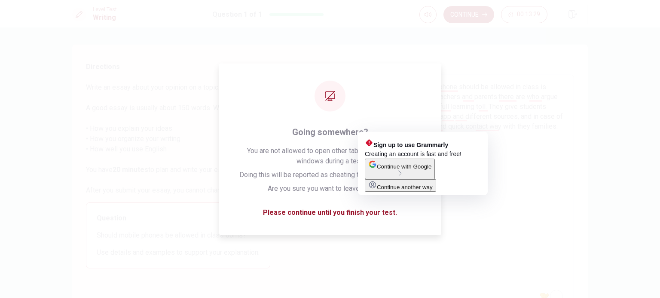
click at [427, 170] on span "Continue with Google" at bounding box center [404, 167] width 55 height 6
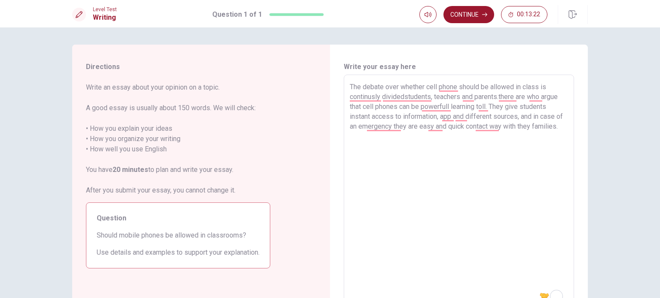
click at [378, 140] on textarea "The debate over whether cell phone should be allowed in class is continusly div…" at bounding box center [459, 193] width 218 height 223
click at [399, 126] on textarea "The debate over whether cell phone should be allowed in class is continusly div…" at bounding box center [459, 193] width 218 height 223
click at [377, 137] on textarea "The debate over whether cell phone should be allowed in class is continusly div…" at bounding box center [459, 193] width 218 height 223
click at [411, 168] on textarea "The debate over whether cell phone should be allowed in class is continusly div…" at bounding box center [459, 193] width 218 height 223
click at [401, 151] on textarea "The debate over whether cell phone should be allowed in class is continusly div…" at bounding box center [459, 193] width 218 height 223
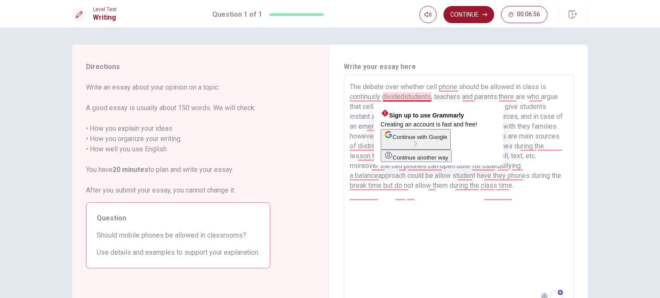
click at [402, 96] on textarea "The debate over whether cell phone should be allowed in class is continusly div…" at bounding box center [459, 193] width 218 height 223
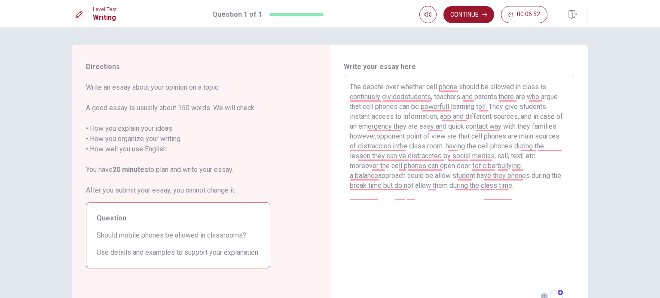
click at [621, 80] on div "Directions Write an essay about your opinion on a topic. A good essay is usuall…" at bounding box center [330, 162] width 660 height 271
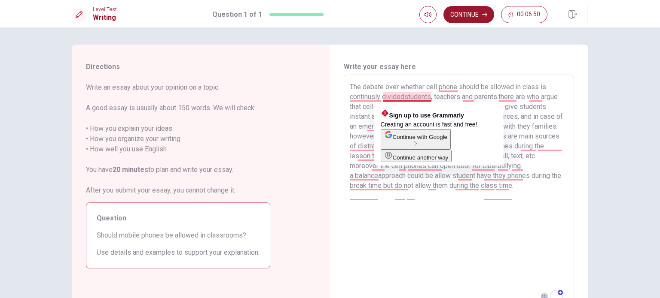
click at [403, 94] on textarea "The debate over whether cell phone should be allowed in class is continusly div…" at bounding box center [459, 193] width 218 height 223
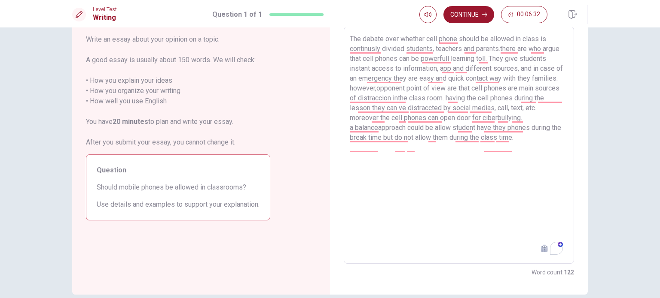
scroll to position [58, 0]
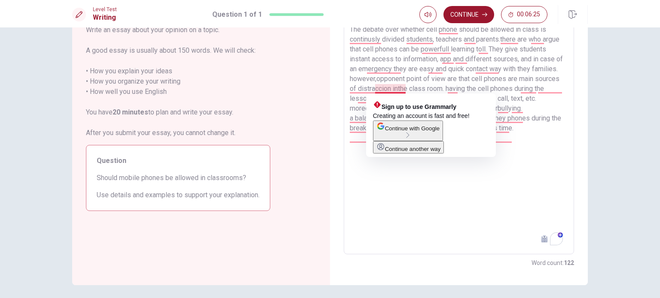
click at [373, 88] on textarea "The debate over whether cell phone should be allowed in class is continusly div…" at bounding box center [459, 135] width 218 height 223
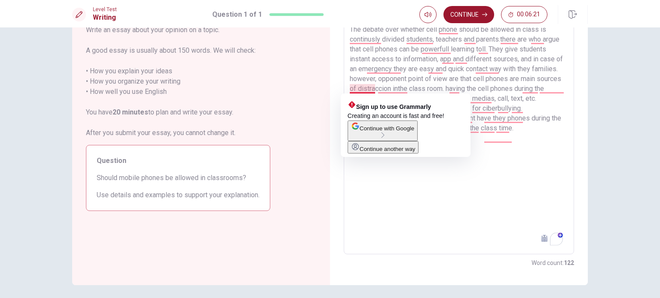
click at [350, 87] on textarea "The debate over whether cell phone should be allowed in class is continusly div…" at bounding box center [459, 135] width 218 height 223
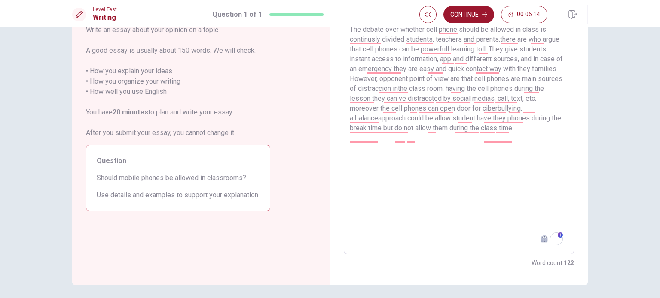
click at [377, 89] on textarea "The debate over whether cell phone should be allowed in class is continusly div…" at bounding box center [459, 135] width 218 height 223
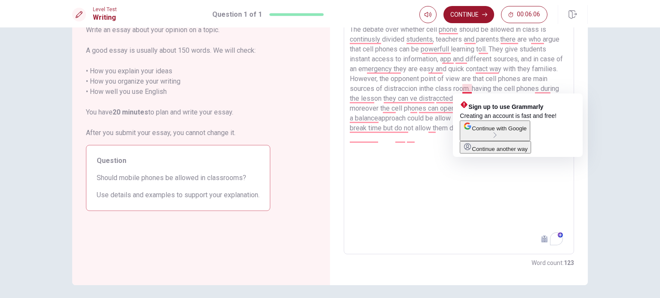
click at [469, 89] on textarea "The debate over whether cell phone should be allowed in class is continusly div…" at bounding box center [459, 135] width 218 height 223
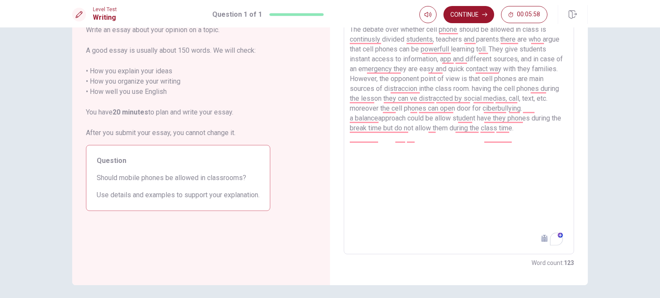
drag, startPoint x: 526, startPoint y: 89, endPoint x: 517, endPoint y: 90, distance: 9.5
click at [517, 90] on textarea "The debate over whether cell phone should be allowed in class is continusly div…" at bounding box center [459, 135] width 218 height 223
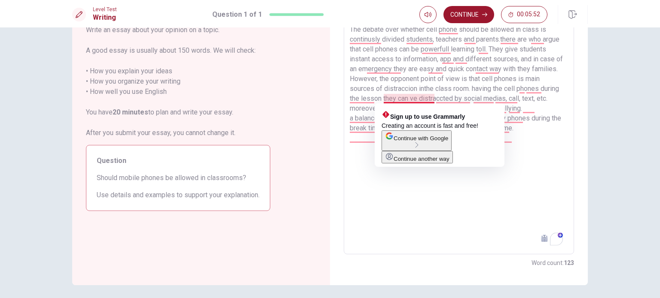
click at [423, 100] on textarea "The debate over whether cell phone should be allowed in class is continusly div…" at bounding box center [459, 135] width 218 height 223
click at [421, 99] on textarea "The debate over whether cell phone should be allowed in class is continusly div…" at bounding box center [459, 135] width 218 height 223
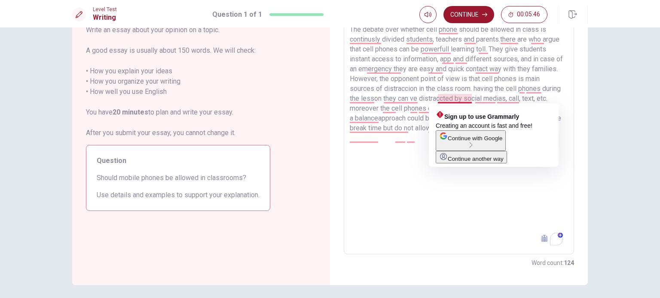
click at [453, 99] on textarea "The debate over whether cell phone should be allowed in class is continusly div…" at bounding box center [459, 135] width 218 height 223
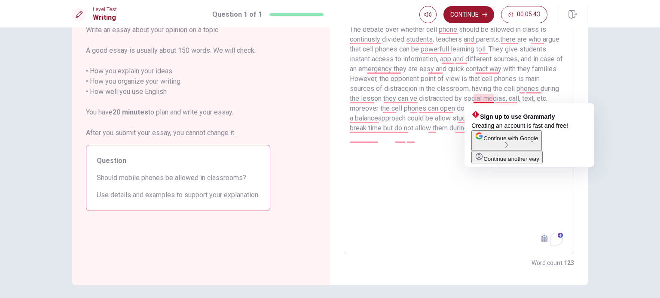
click at [472, 97] on textarea "The debate over whether cell phone should be allowed in class is continusly div…" at bounding box center [459, 135] width 218 height 223
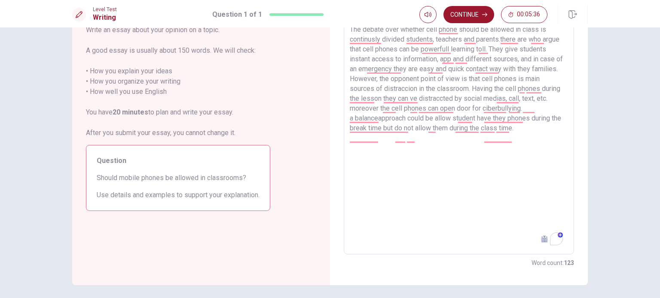
click at [538, 99] on textarea "The debate over whether cell phone should be allowed in class is continusly div…" at bounding box center [459, 135] width 218 height 223
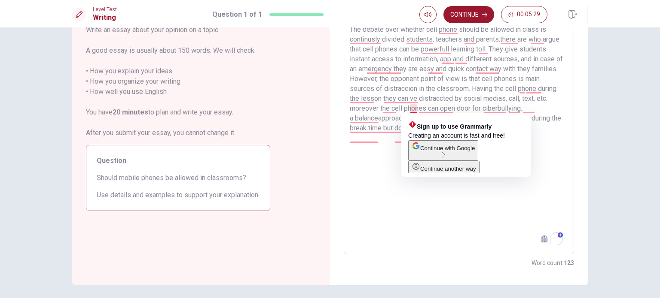
click at [412, 106] on textarea "The debate over whether cell phone should be allowed in class is continusly div…" at bounding box center [459, 135] width 218 height 223
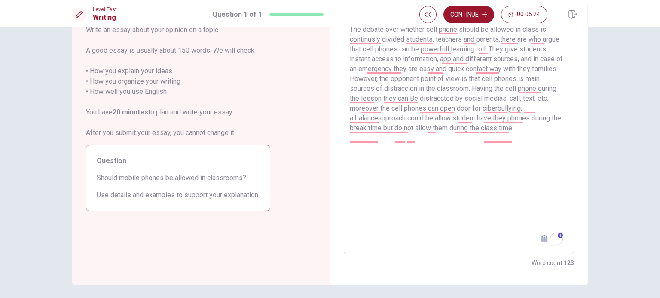
drag, startPoint x: 392, startPoint y: 110, endPoint x: 381, endPoint y: 110, distance: 10.7
click at [381, 110] on textarea "The debate over whether cell phone should be allowed in class is continusly div…" at bounding box center [459, 135] width 218 height 223
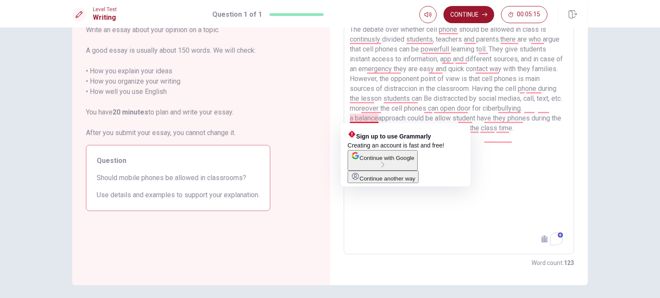
click at [352, 115] on textarea "The debate over whether cell phone should be allowed in class is continusly div…" at bounding box center [459, 135] width 218 height 223
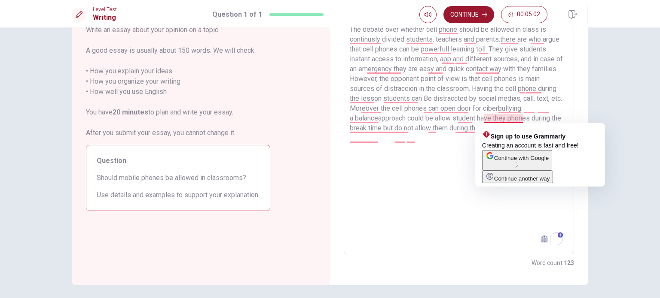
click at [520, 119] on textarea "The debate over whether cell phone should be allowed in class is continusly div…" at bounding box center [459, 135] width 218 height 223
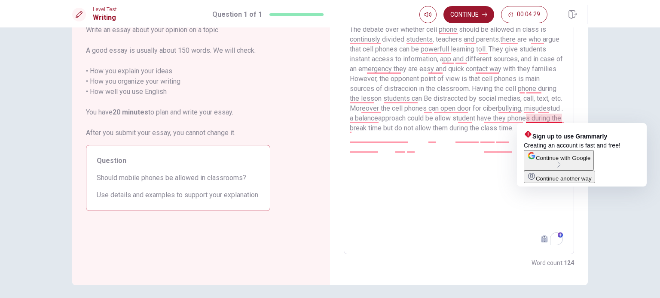
click at [534, 118] on textarea "The debate over whether cell phone should be allowed in class is continusly div…" at bounding box center [459, 135] width 218 height 223
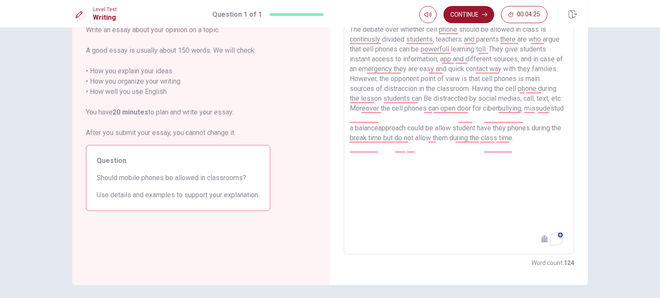
click at [385, 128] on textarea "The debate over whether cell phone should be allowed in class is continusly div…" at bounding box center [459, 135] width 218 height 223
click at [392, 127] on textarea "The debate over whether cell phone should be allowed in class is continusly div…" at bounding box center [459, 135] width 218 height 223
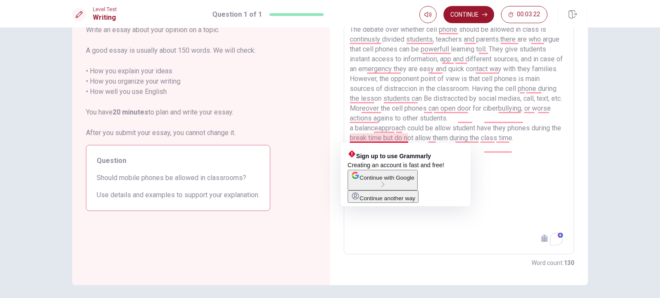
click at [350, 137] on textarea "The debate over whether cell phone should be allowed in class is continusly div…" at bounding box center [459, 135] width 218 height 223
click at [378, 137] on textarea "The debate over whether cell phone should be allowed in class is continusly div…" at bounding box center [459, 135] width 218 height 223
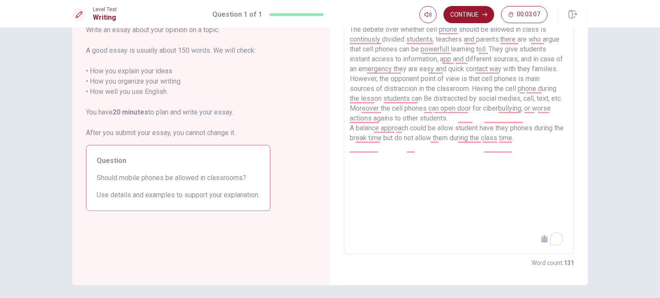
click at [391, 149] on textarea "The debate over whether cell phone should be allowed in class is continusly div…" at bounding box center [459, 135] width 218 height 223
click at [526, 147] on textarea "The debate over whether cell phone should be allowed in class is continusly div…" at bounding box center [459, 135] width 218 height 223
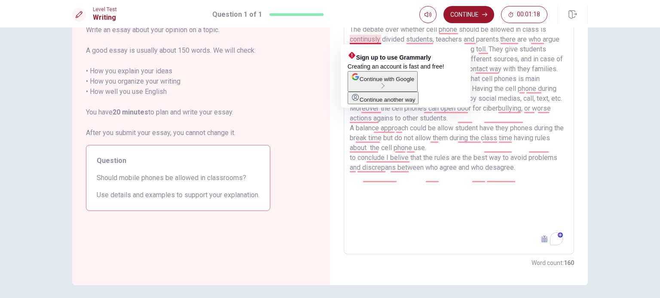
click at [366, 41] on textarea "The debate over whether cell phone should be allowed in class is continusly div…" at bounding box center [459, 135] width 218 height 223
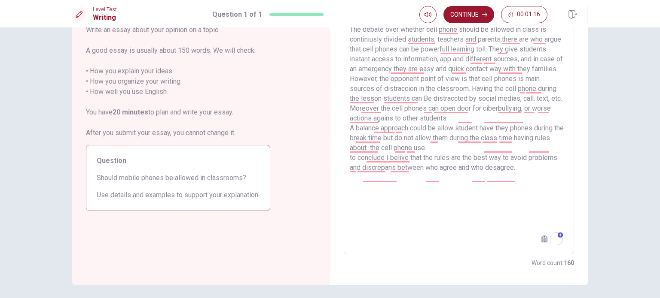
click at [395, 48] on textarea "The debate over whether cell phone should be allowed in class is continiusly di…" at bounding box center [459, 135] width 218 height 223
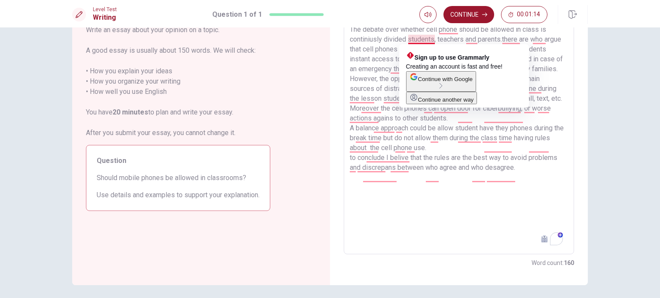
click at [423, 40] on textarea "The debate over whether cell phone should be allowed in class is continiusly di…" at bounding box center [459, 135] width 218 height 223
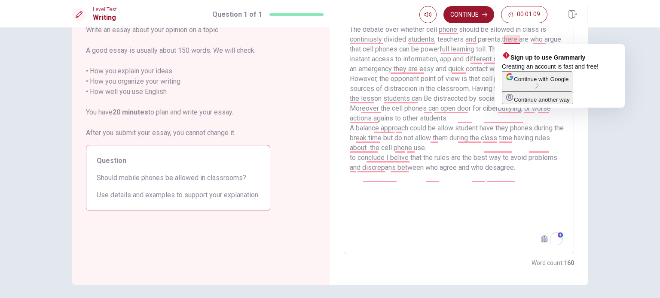
click at [503, 37] on textarea "The debate over whether cell phone should be allowed in class is continiusly di…" at bounding box center [459, 135] width 218 height 223
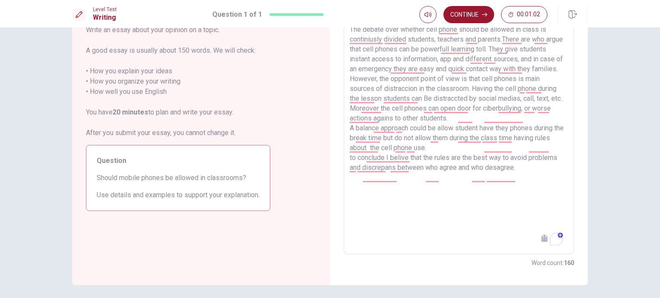
click at [531, 38] on textarea "The debate over whether cell phone should be allowed in class is continiusly di…" at bounding box center [459, 135] width 218 height 223
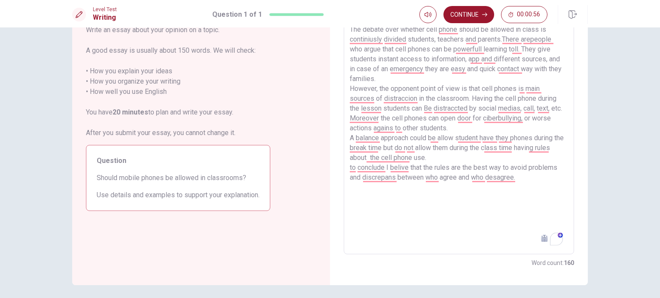
click at [530, 40] on textarea "The debate over whether cell phone should be allowed in class is continiusly di…" at bounding box center [459, 135] width 218 height 223
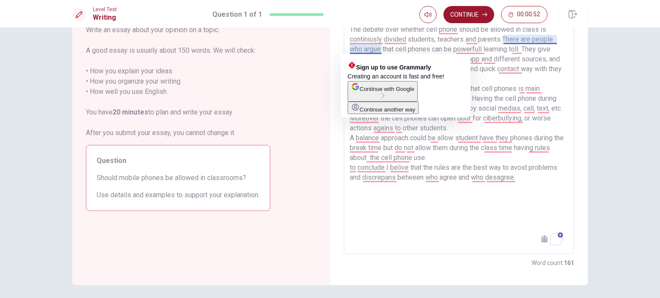
click at [354, 47] on textarea "The debate over whether cell phone should be allowed in class is continiusly di…" at bounding box center [459, 135] width 218 height 223
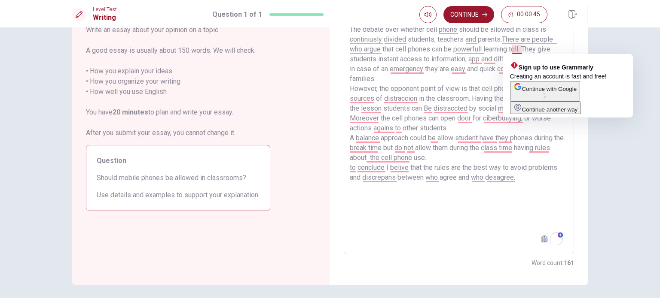
click at [517, 47] on textarea "The debate over whether cell phone should be allowed in class is continiusly di…" at bounding box center [459, 135] width 218 height 223
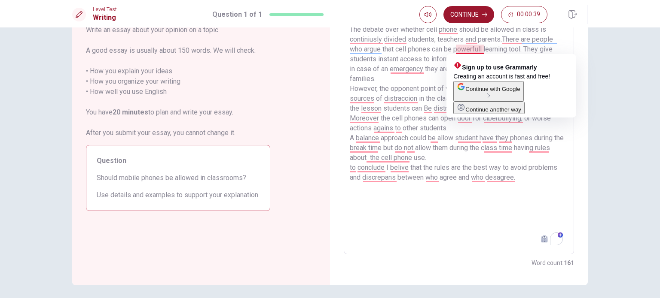
click at [475, 46] on textarea "The debate over whether cell phone should be allowed in class is continiusly di…" at bounding box center [459, 135] width 218 height 223
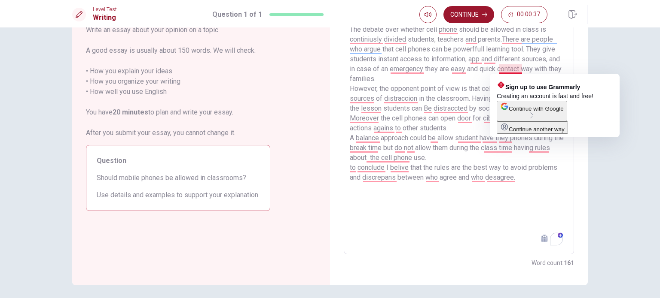
click at [500, 69] on textarea "The debate over whether cell phone should be allowed in class is continiusly di…" at bounding box center [459, 135] width 218 height 223
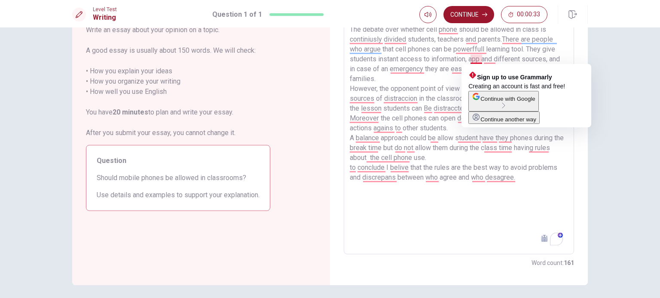
click at [479, 61] on textarea "The debate over whether cell phone should be allowed in class is continiusly di…" at bounding box center [459, 135] width 218 height 223
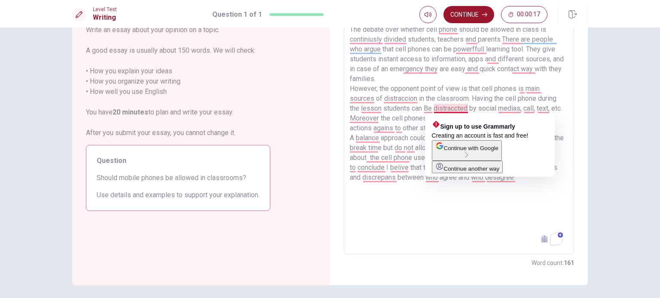
click at [452, 110] on textarea "The debate over whether cell phone should be allowed in class is continiusly di…" at bounding box center [459, 135] width 218 height 223
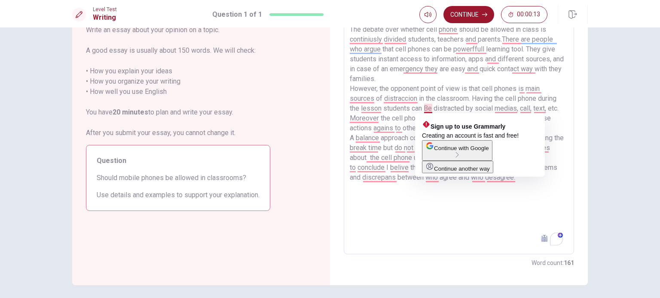
click at [425, 107] on textarea "The debate over whether cell phone should be allowed in class is continiusly di…" at bounding box center [459, 135] width 218 height 223
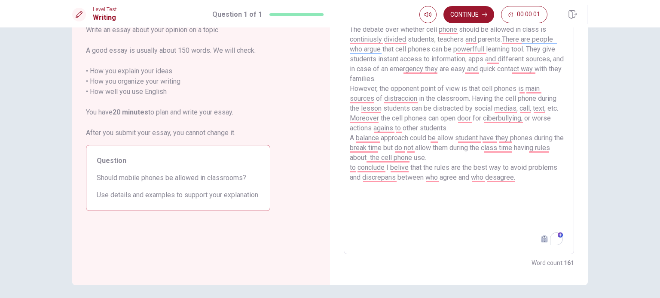
click at [455, 119] on textarea "The debate over whether cell phone should be allowed in class is continiusly di…" at bounding box center [459, 135] width 218 height 223
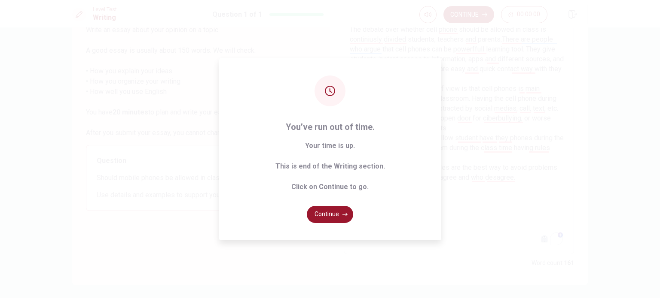
click at [454, 197] on div "You’ve run out of time. Your time is up. This is end of the Writing section. Cl…" at bounding box center [330, 149] width 660 height 298
click at [340, 210] on button "Continue" at bounding box center [330, 214] width 46 height 17
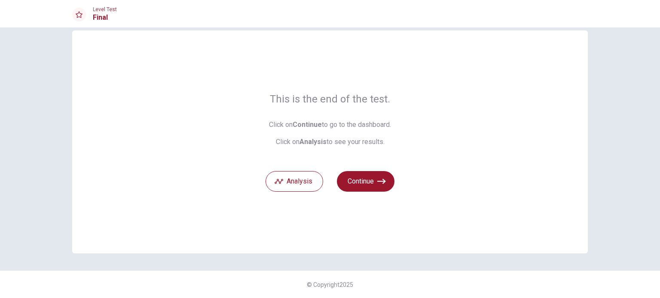
scroll to position [14, 0]
click at [359, 180] on button "Continue" at bounding box center [366, 182] width 58 height 21
